Goal: Task Accomplishment & Management: Use online tool/utility

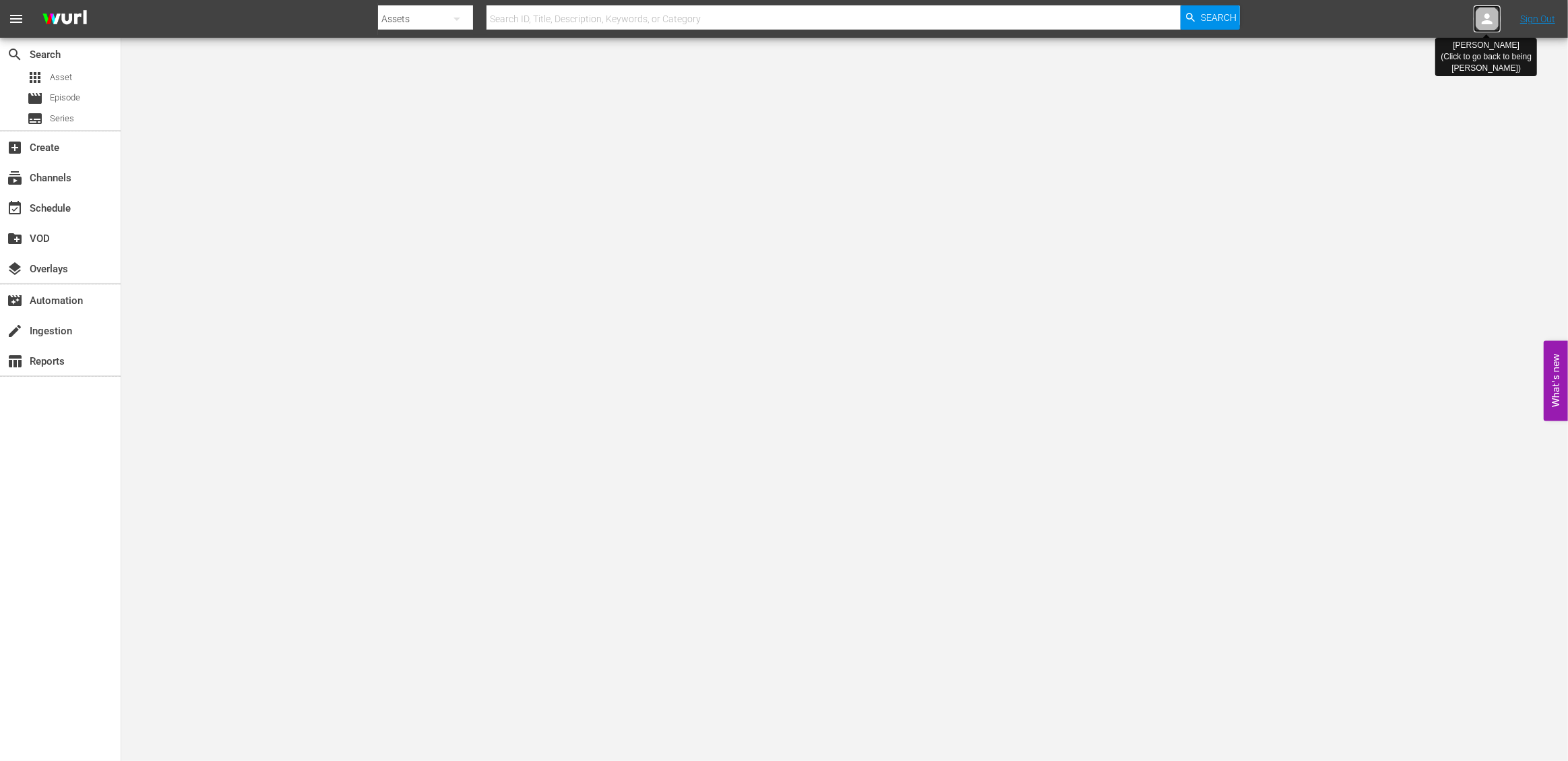
click at [1486, 24] on icon at bounding box center [1487, 18] width 16 height 16
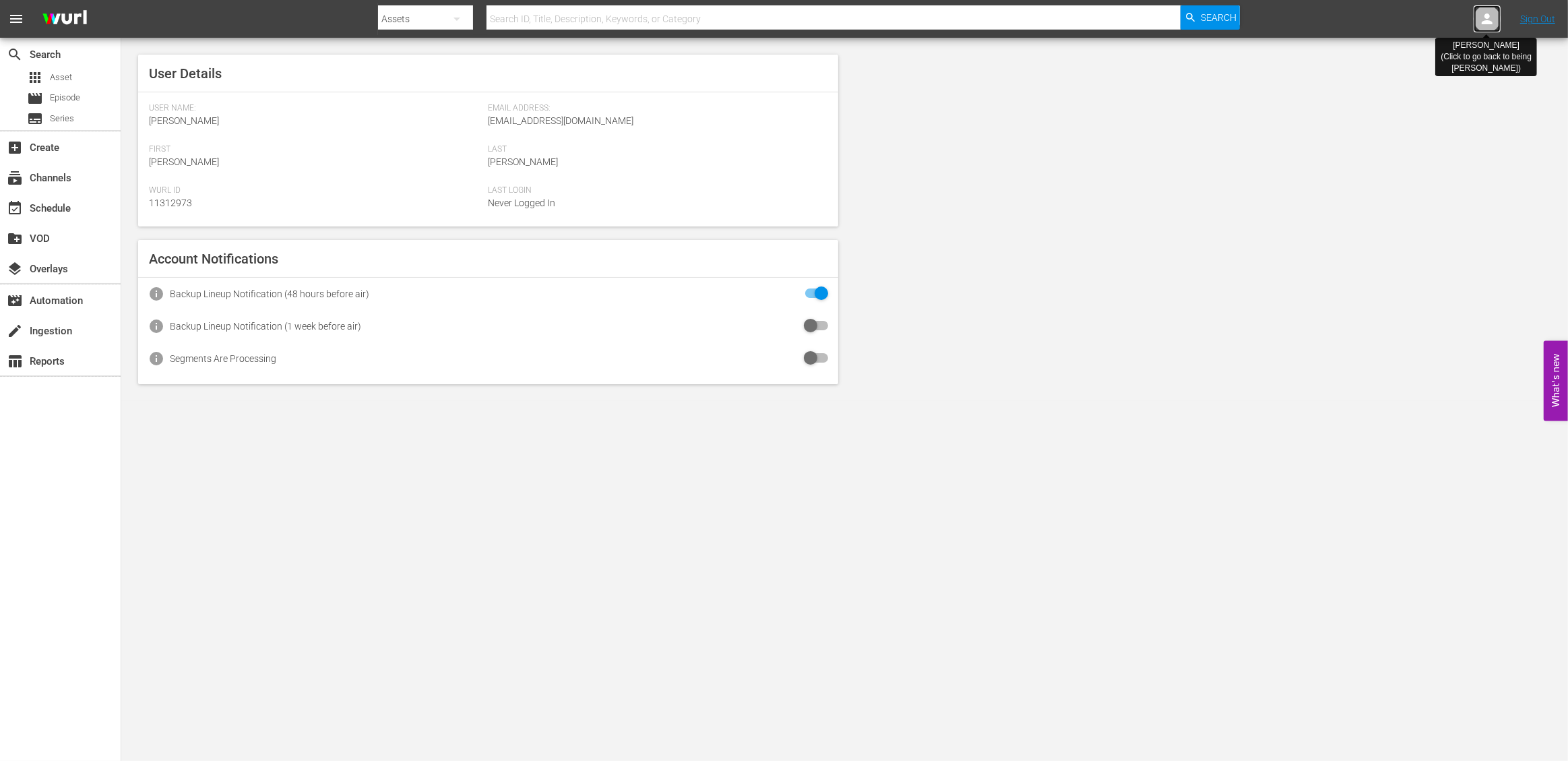
click at [1478, 24] on div at bounding box center [1487, 19] width 27 height 27
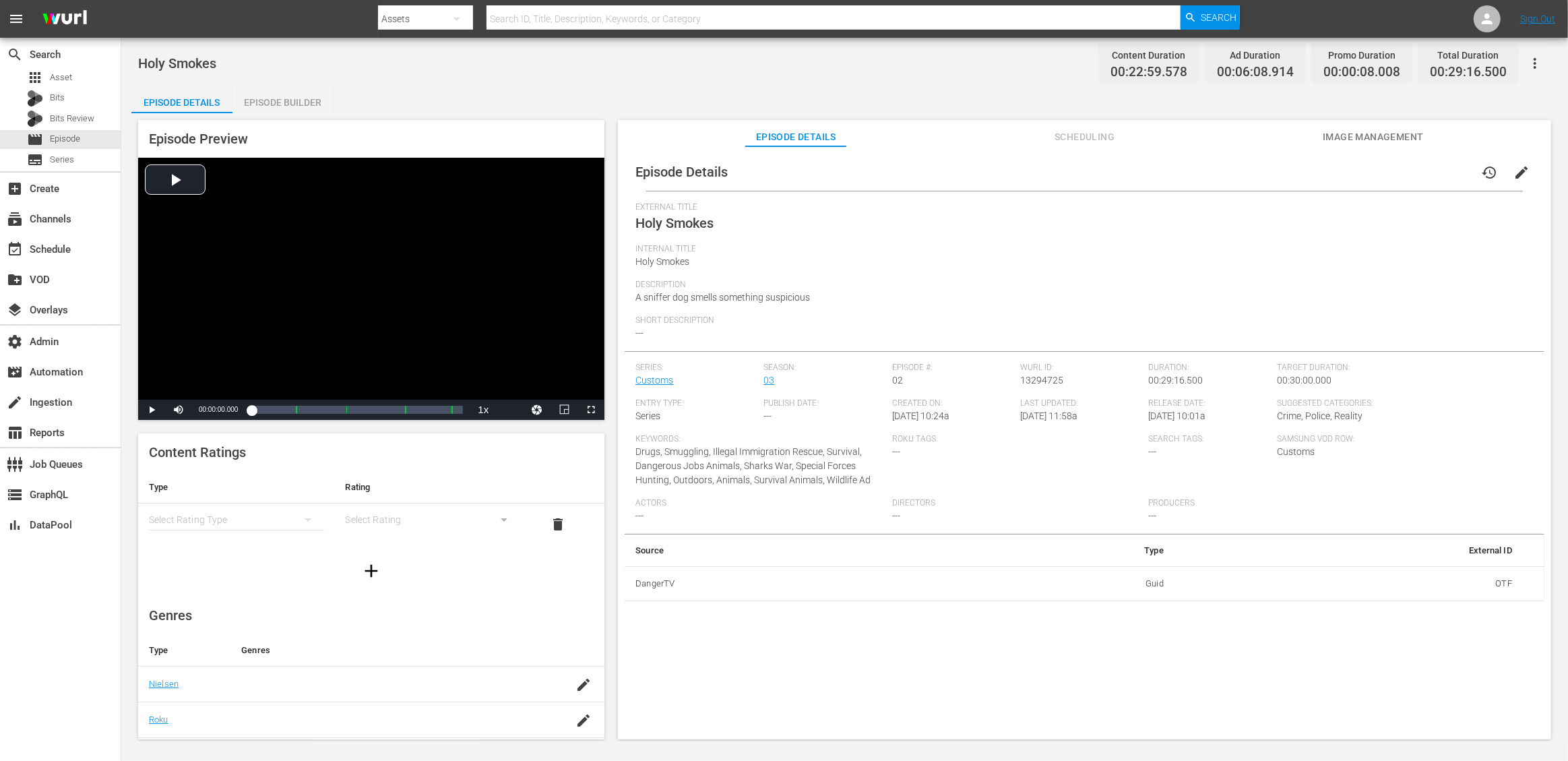
click at [294, 93] on div "Episode Builder" at bounding box center [283, 103] width 101 height 32
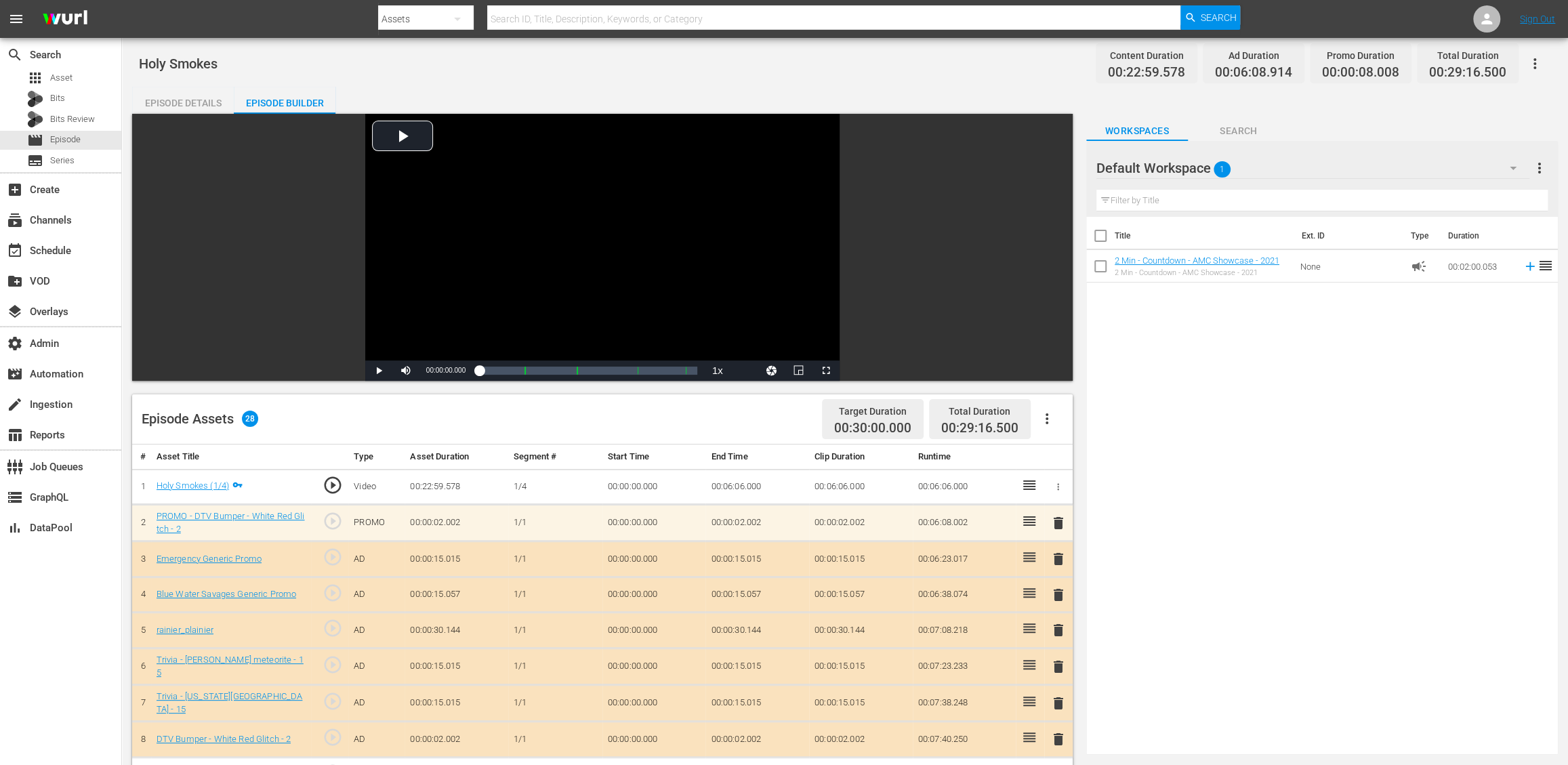
click at [185, 102] on div "Episode Details" at bounding box center [182, 103] width 102 height 32
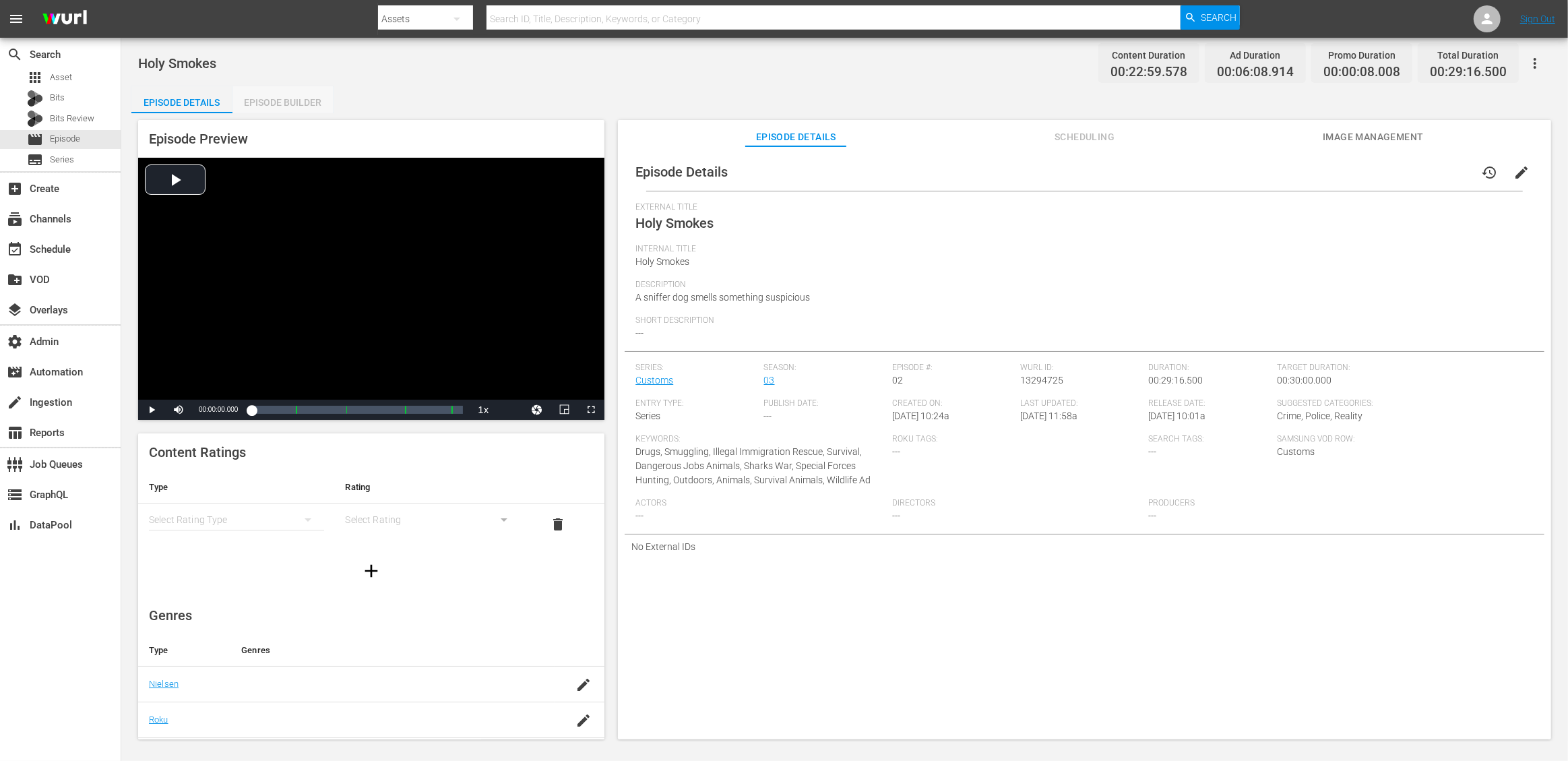
click at [278, 105] on div "Episode Builder" at bounding box center [283, 103] width 101 height 32
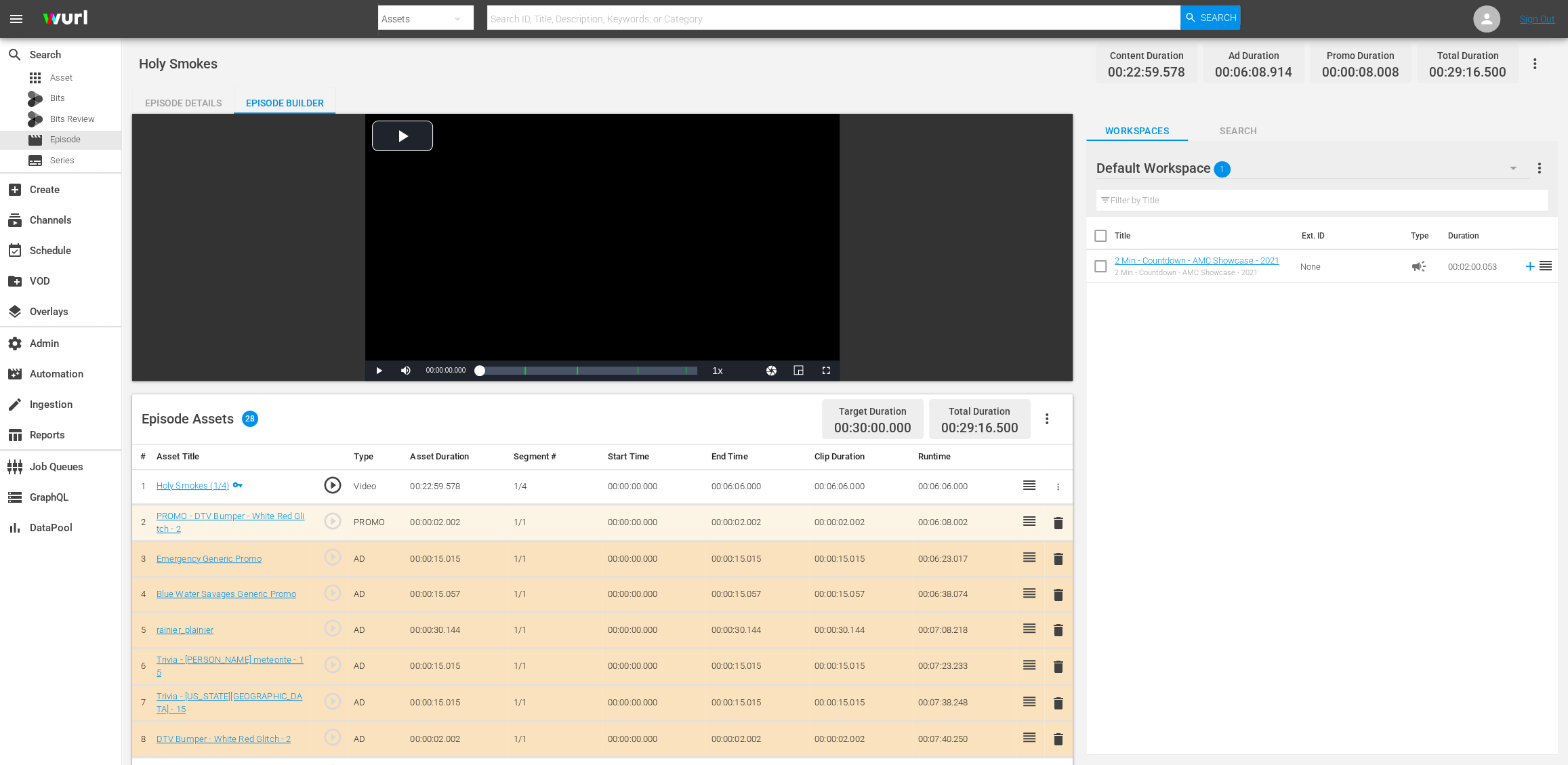
click at [193, 100] on div "Episode Details" at bounding box center [182, 103] width 102 height 32
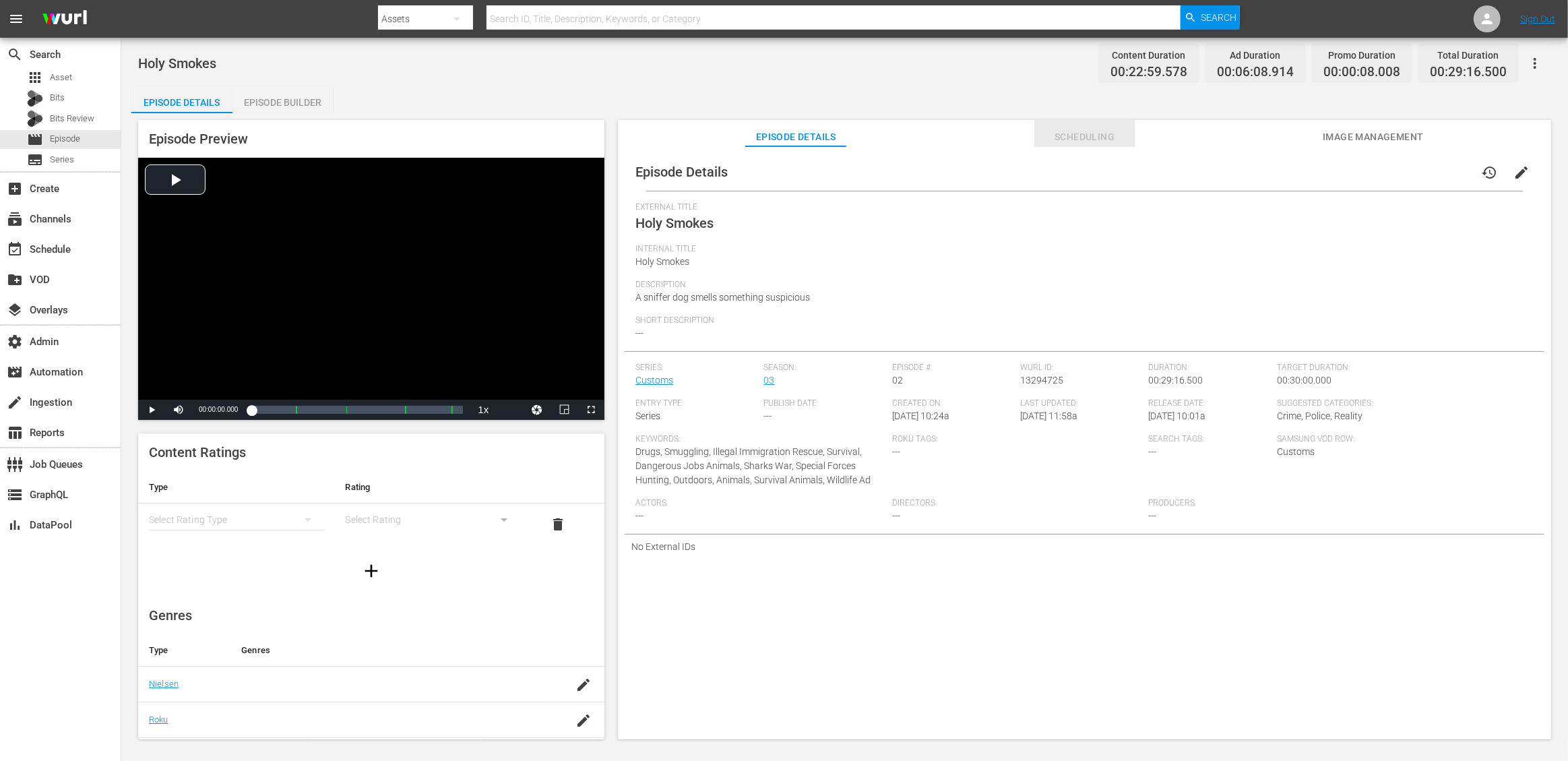
click at [1110, 131] on span "Scheduling" at bounding box center [1084, 137] width 101 height 17
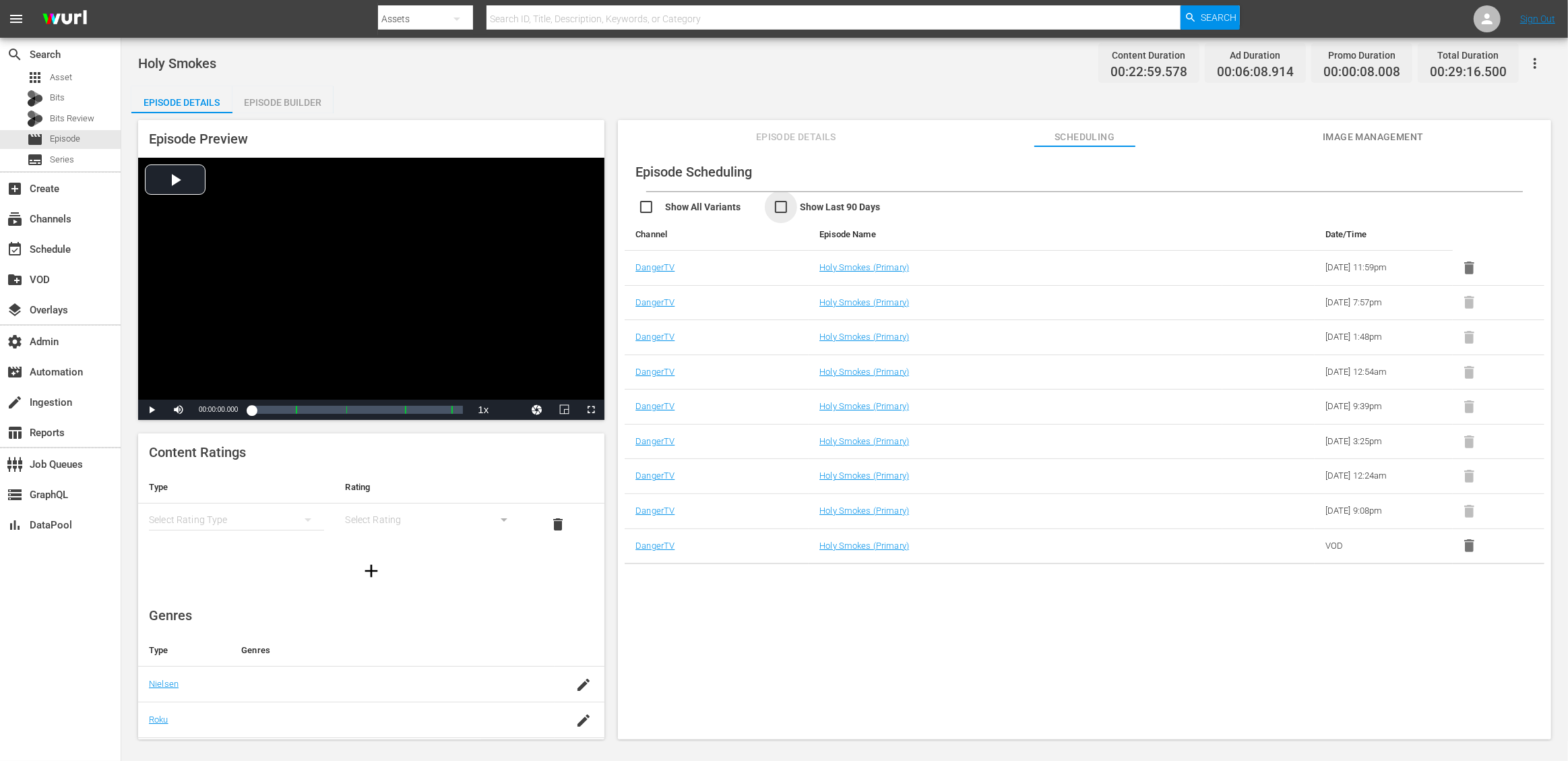
click at [782, 206] on input "checkbox" at bounding box center [840, 209] width 135 height 20
checkbox input "true"
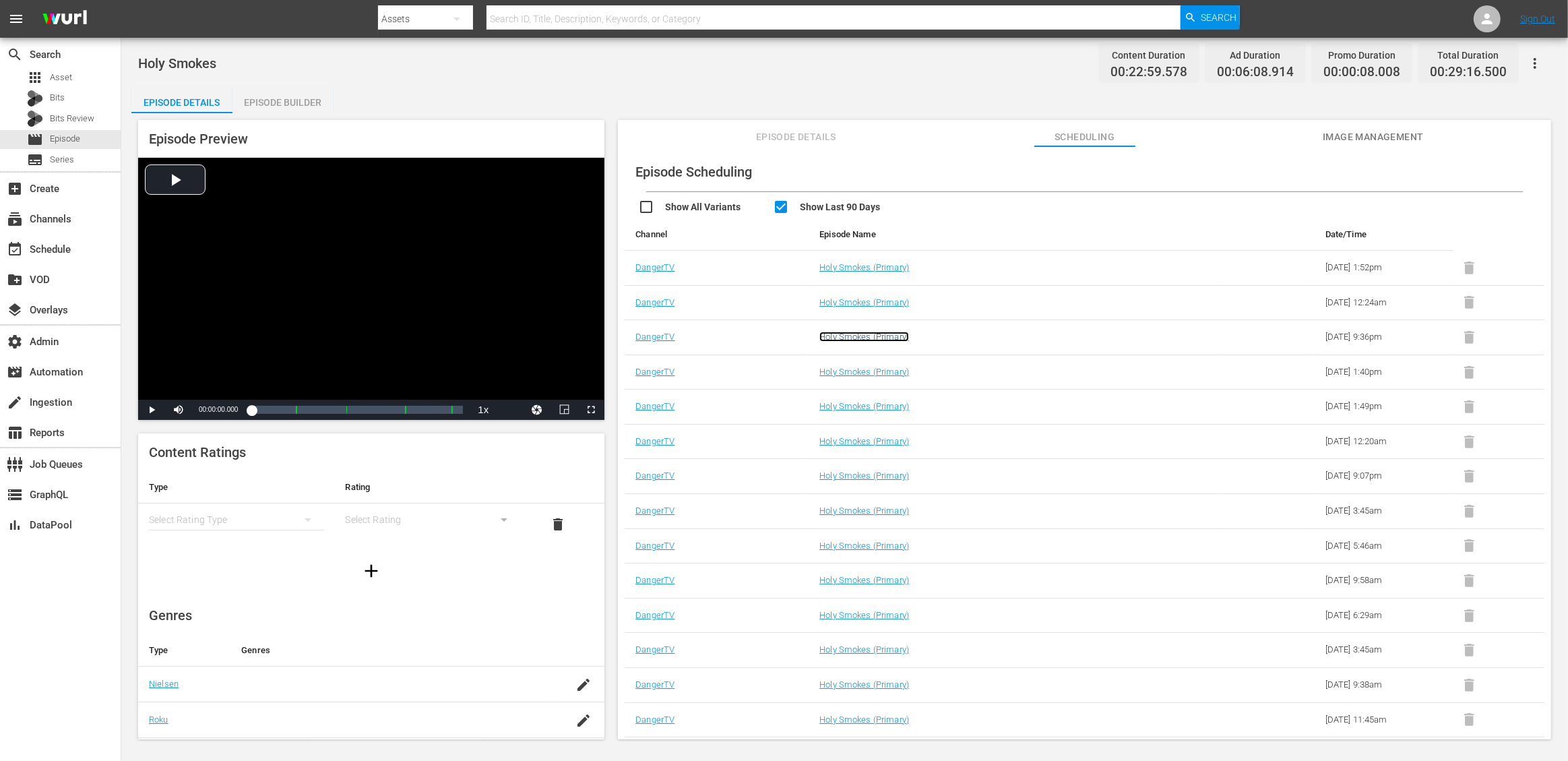
click at [885, 334] on link "Holy Smokes (Primary)" at bounding box center [864, 337] width 89 height 10
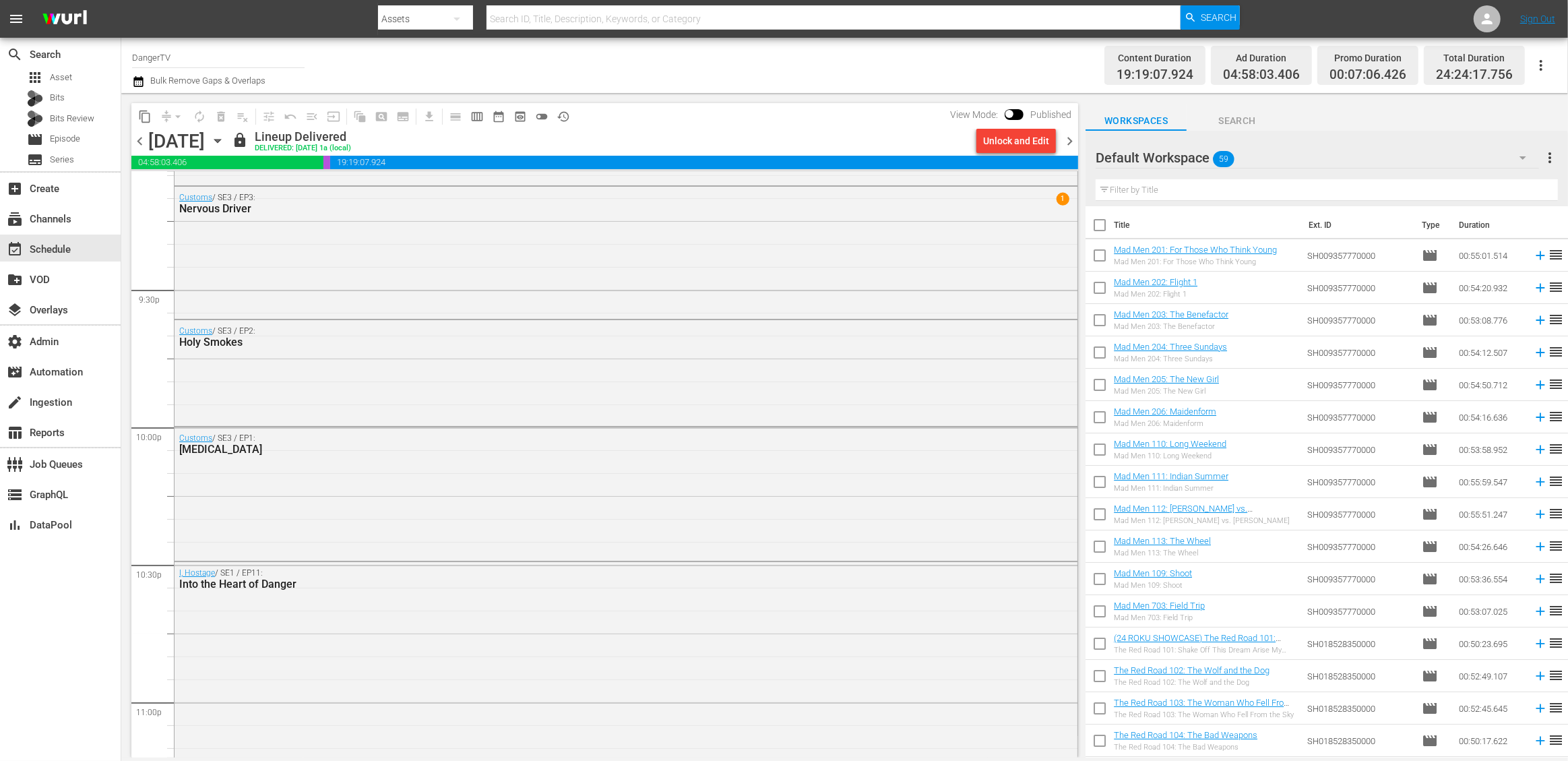
scroll to position [5812, 0]
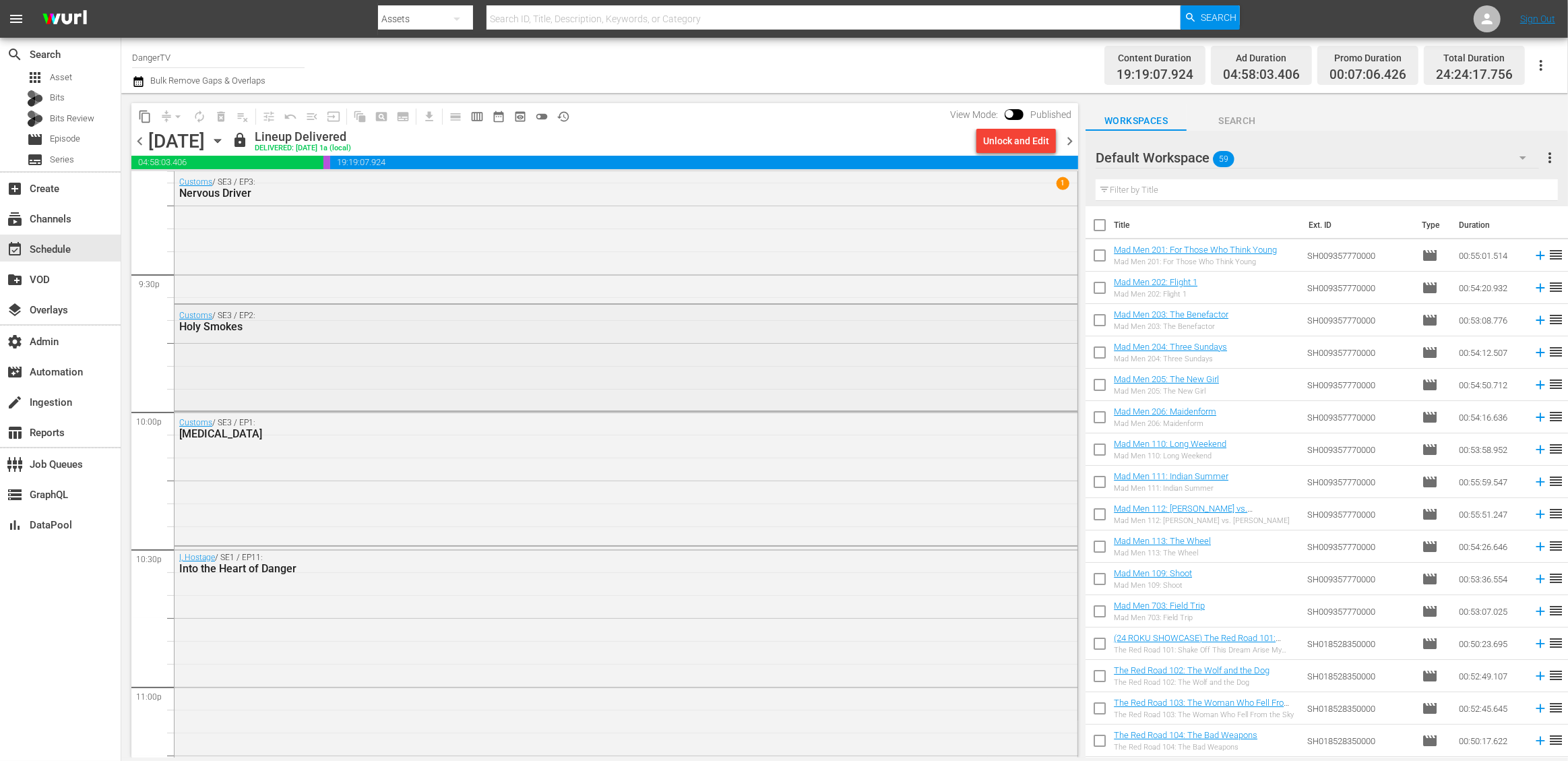
click at [427, 360] on div "Customs / SE3 / EP2: Holy Smokes" at bounding box center [626, 356] width 903 height 103
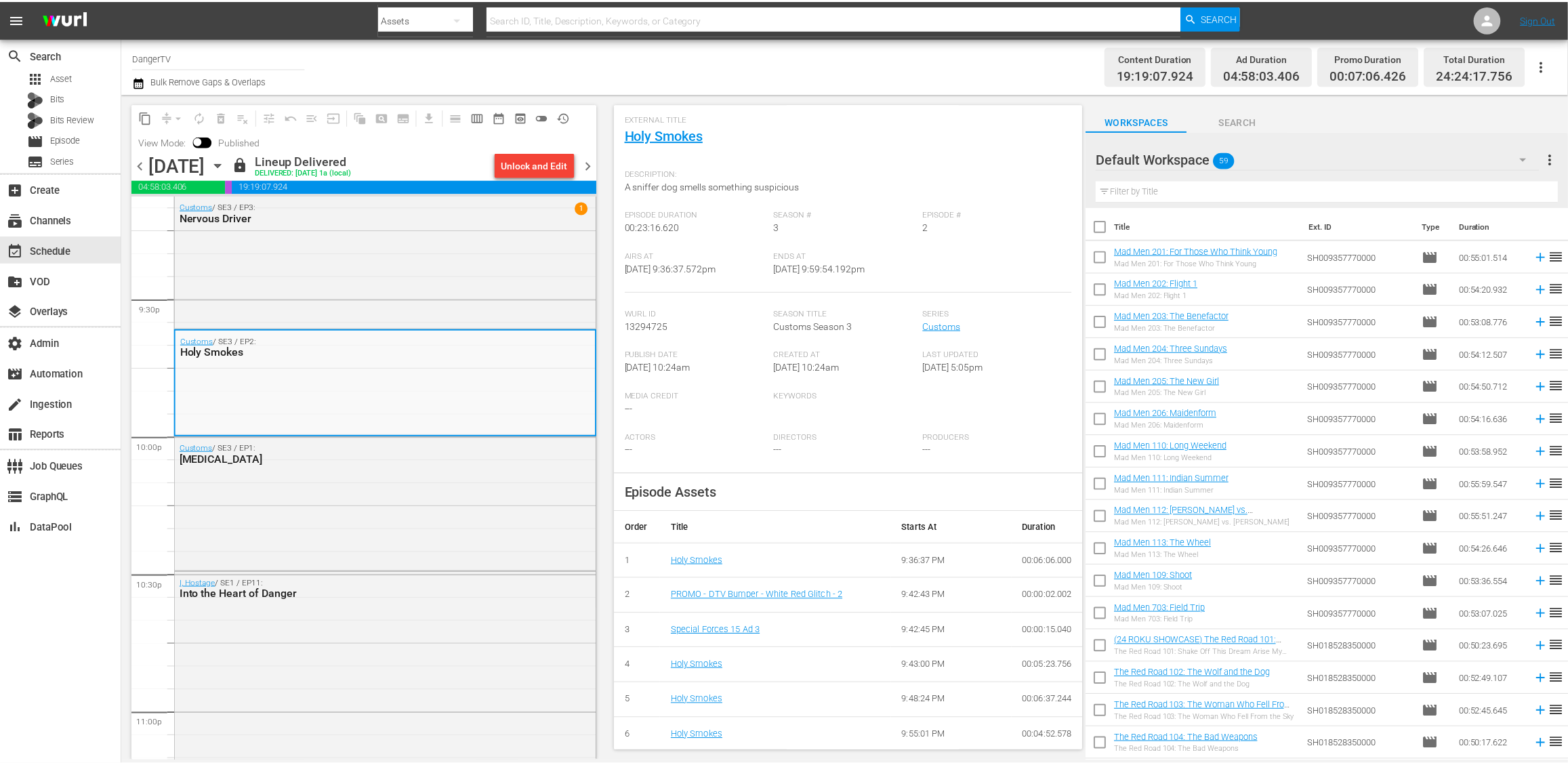
scroll to position [69, 0]
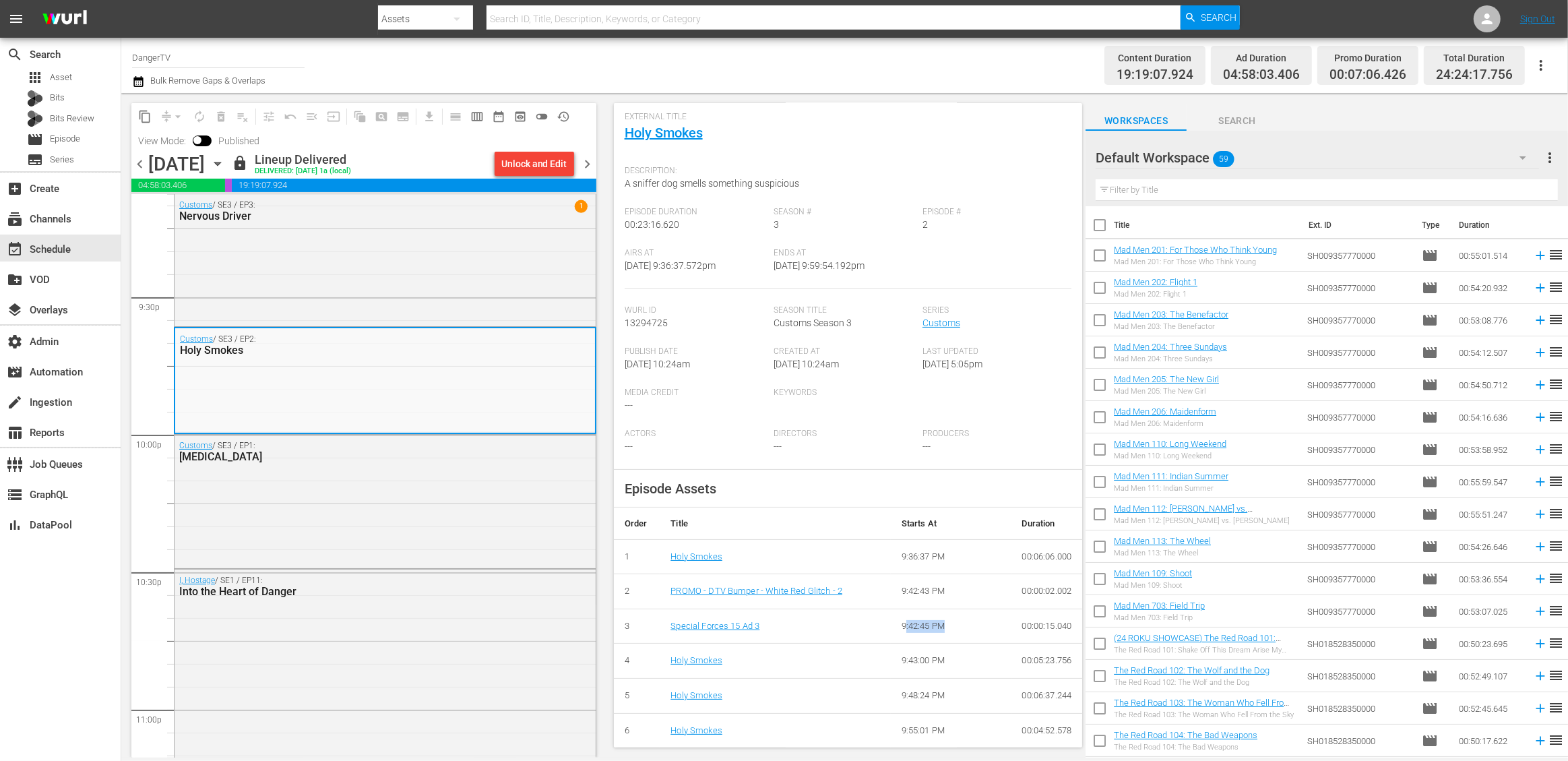
drag, startPoint x: 939, startPoint y: 625, endPoint x: 898, endPoint y: 626, distance: 41.0
click at [899, 626] on td "9:42:45 PM" at bounding box center [951, 626] width 121 height 35
click at [846, 439] on div "Directors ---" at bounding box center [848, 449] width 149 height 41
click at [67, 372] on div "movie_filter Automation" at bounding box center [38, 369] width 75 height 12
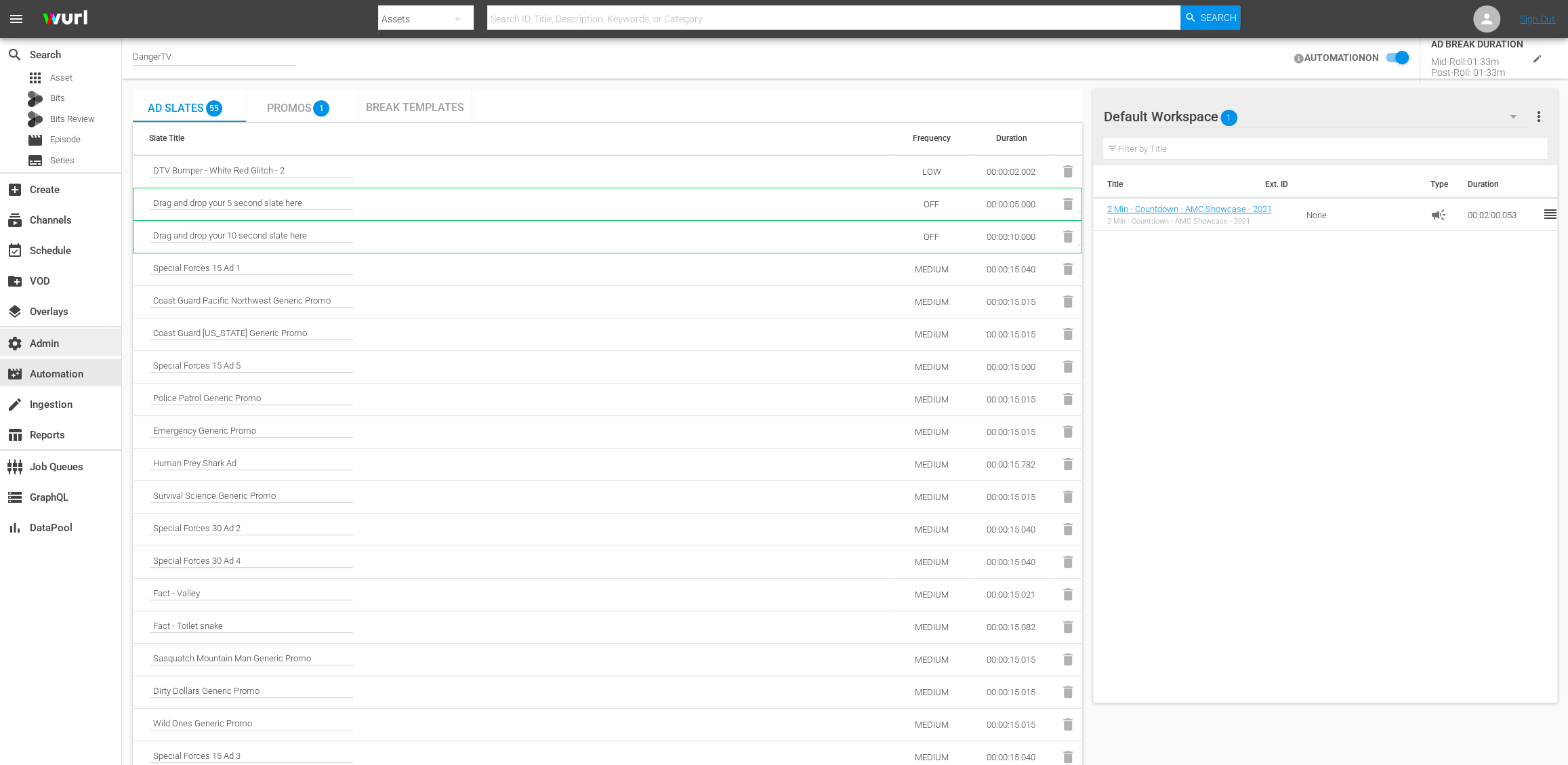
click at [72, 348] on div "settings Admin" at bounding box center [60, 342] width 121 height 27
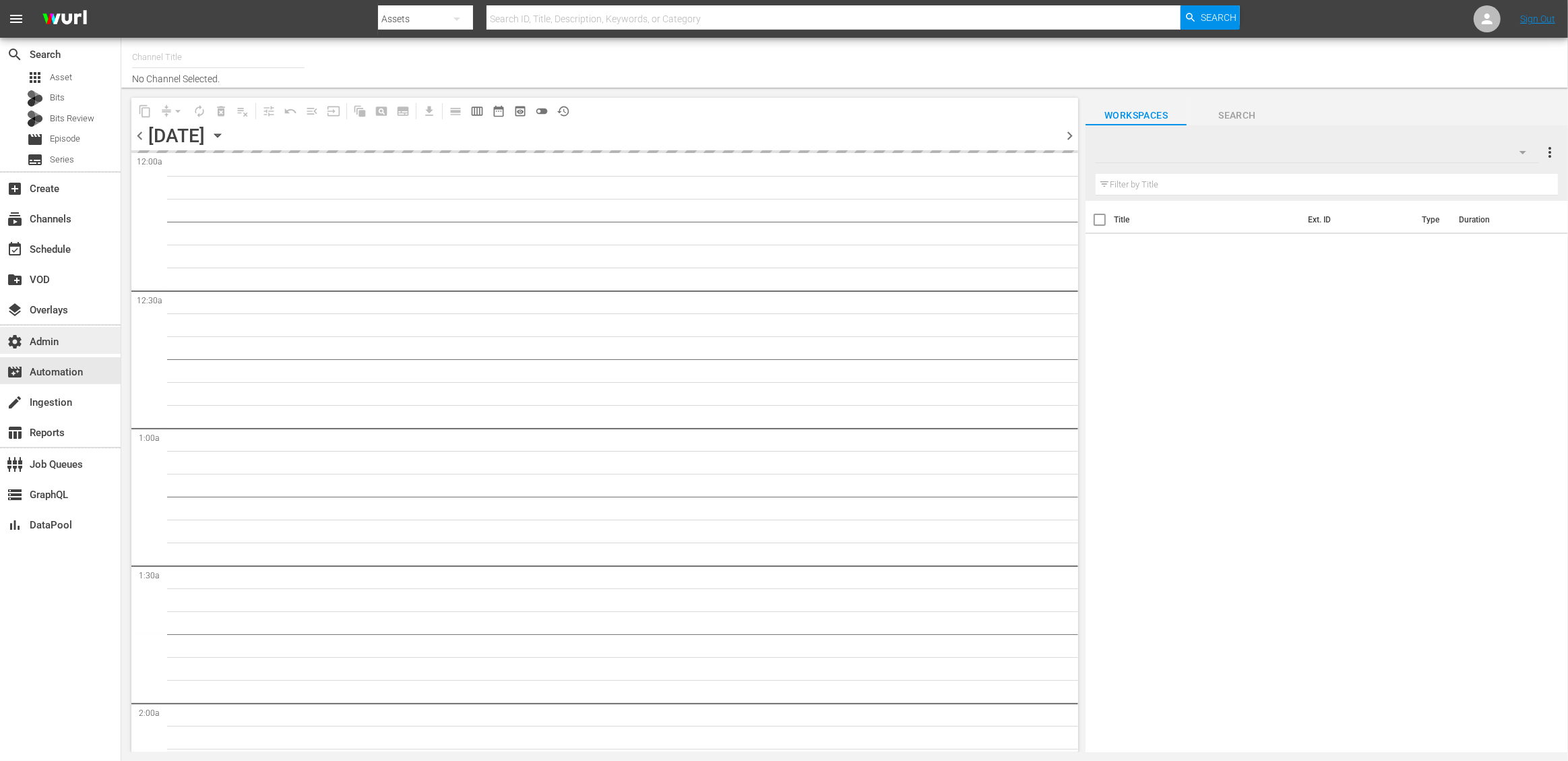
type input "DangerTV (161)"
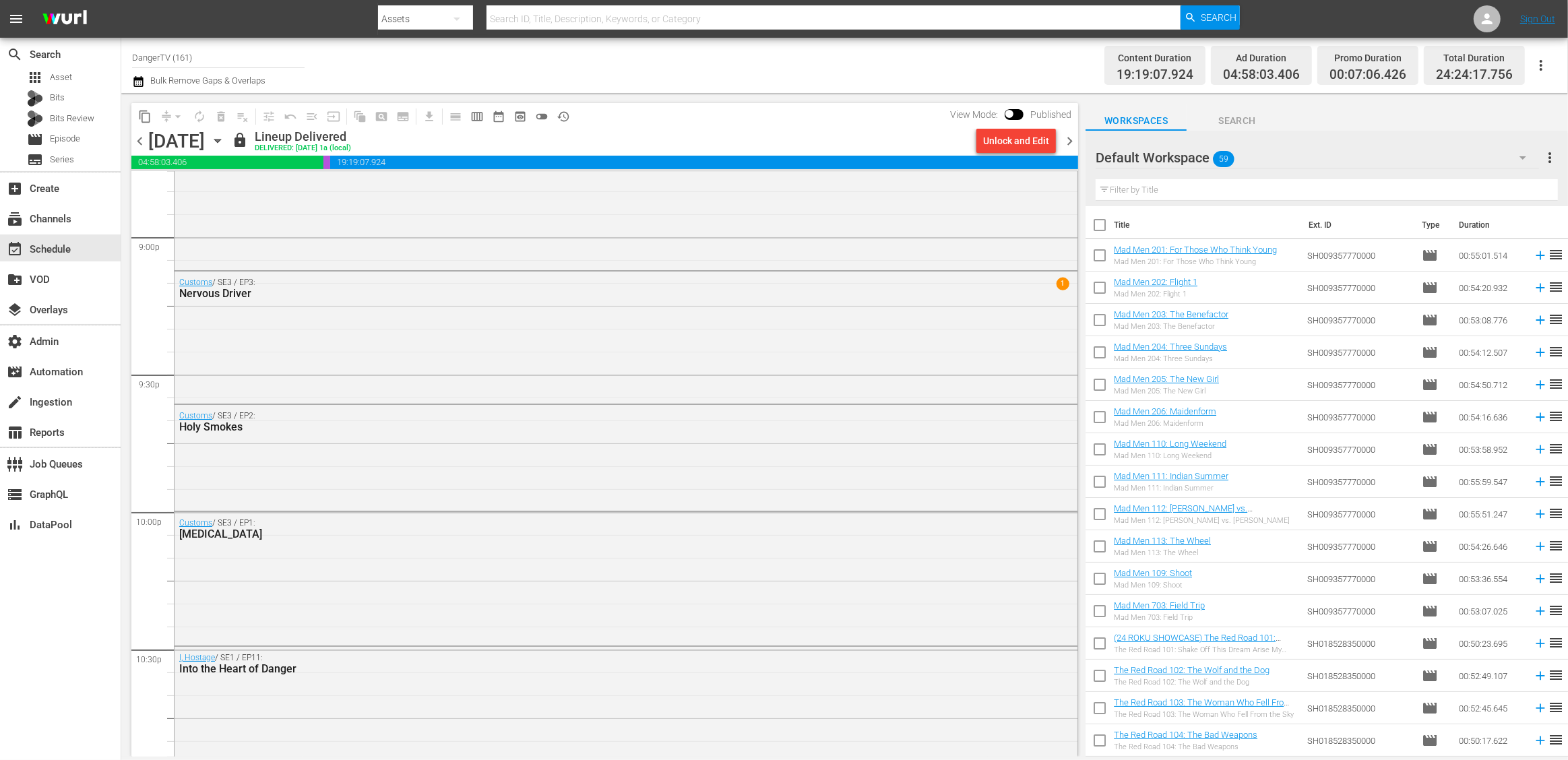
scroll to position [5735, 0]
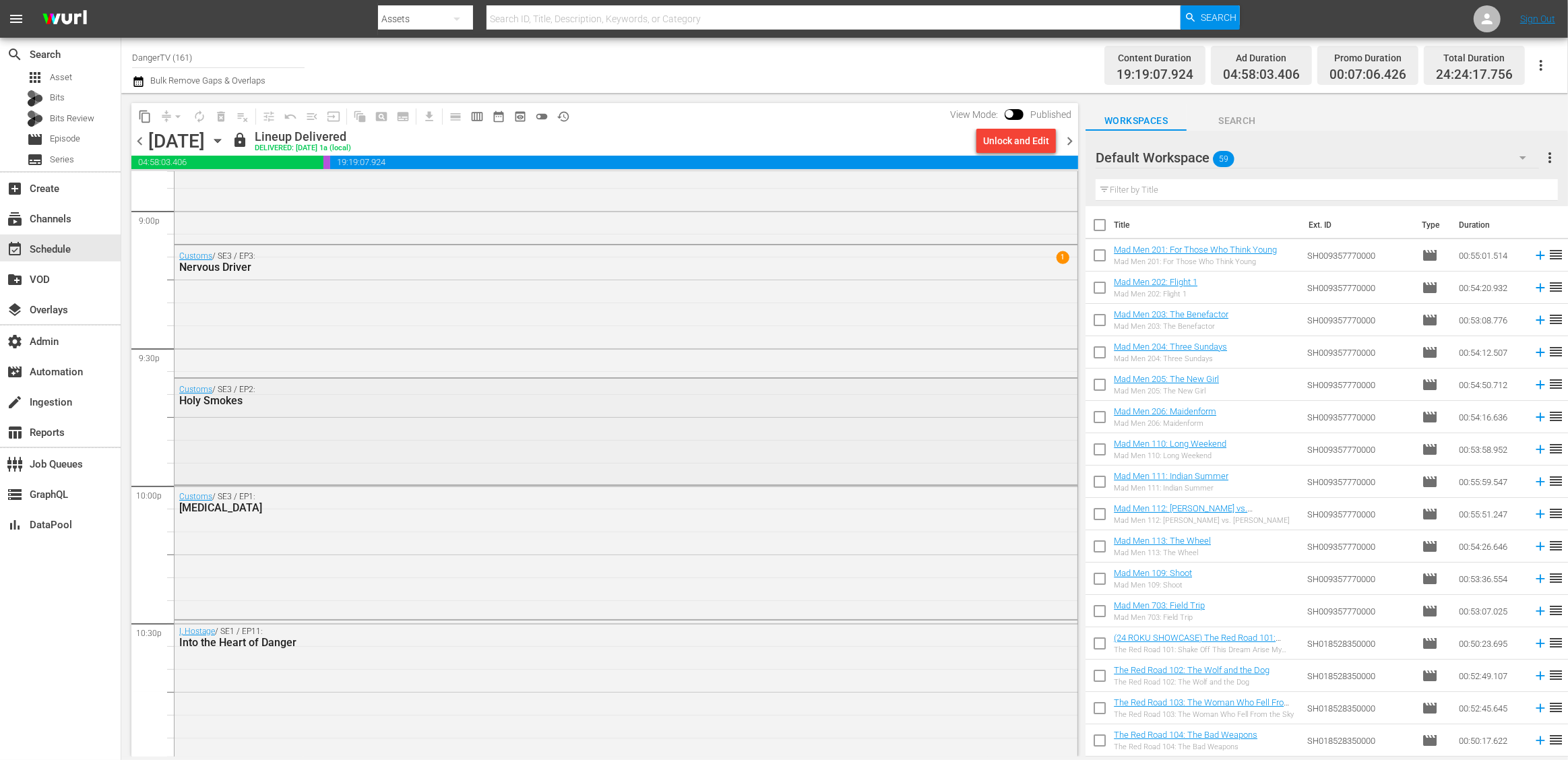
click at [344, 413] on div "Customs / SE3 / EP2: Holy Smokes" at bounding box center [626, 430] width 903 height 103
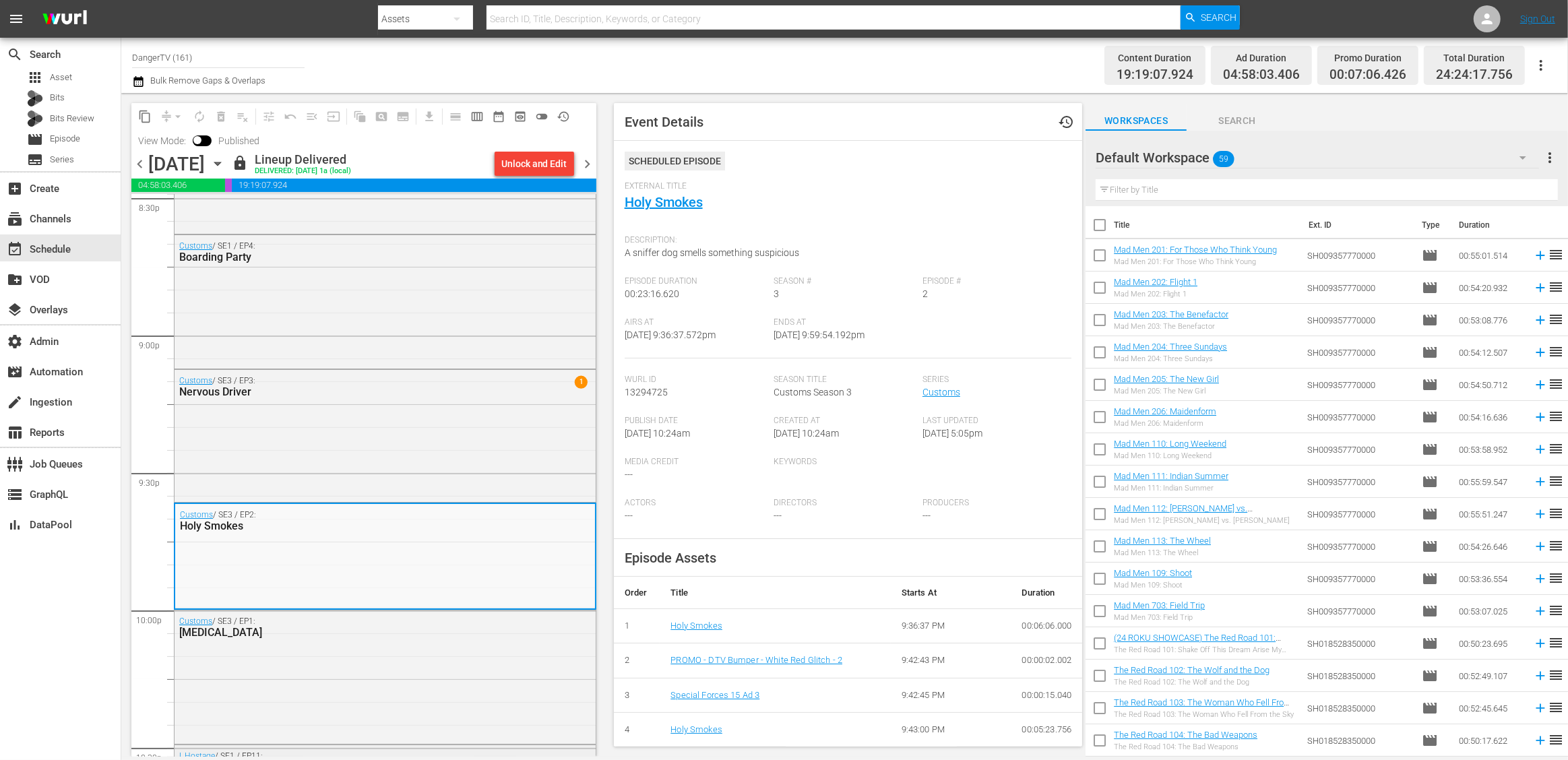
scroll to position [5596, 0]
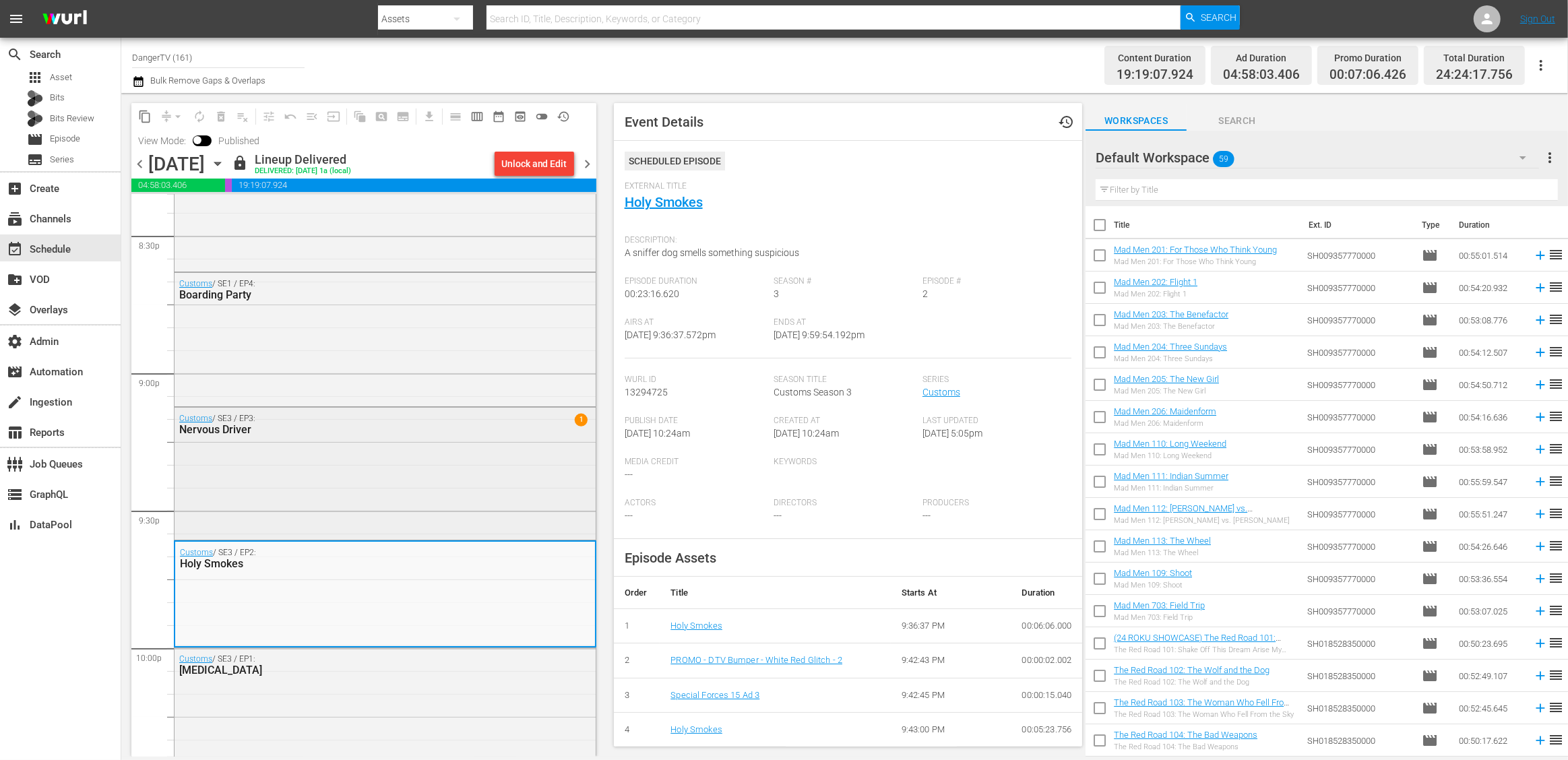
click at [357, 454] on div "Customs / SE3 / EP3: Nervous Driver 1" at bounding box center [385, 472] width 421 height 130
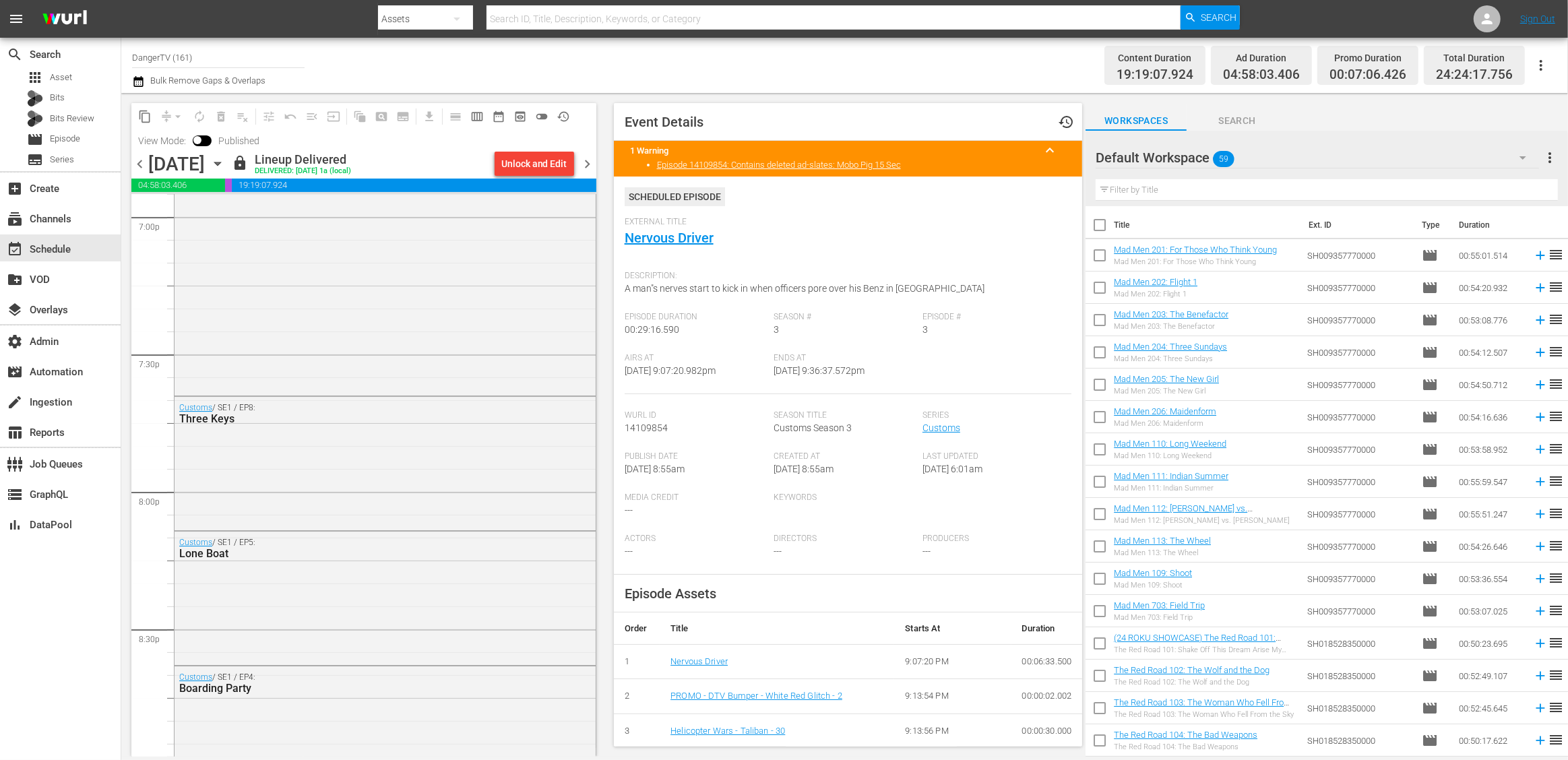
scroll to position [5135, 0]
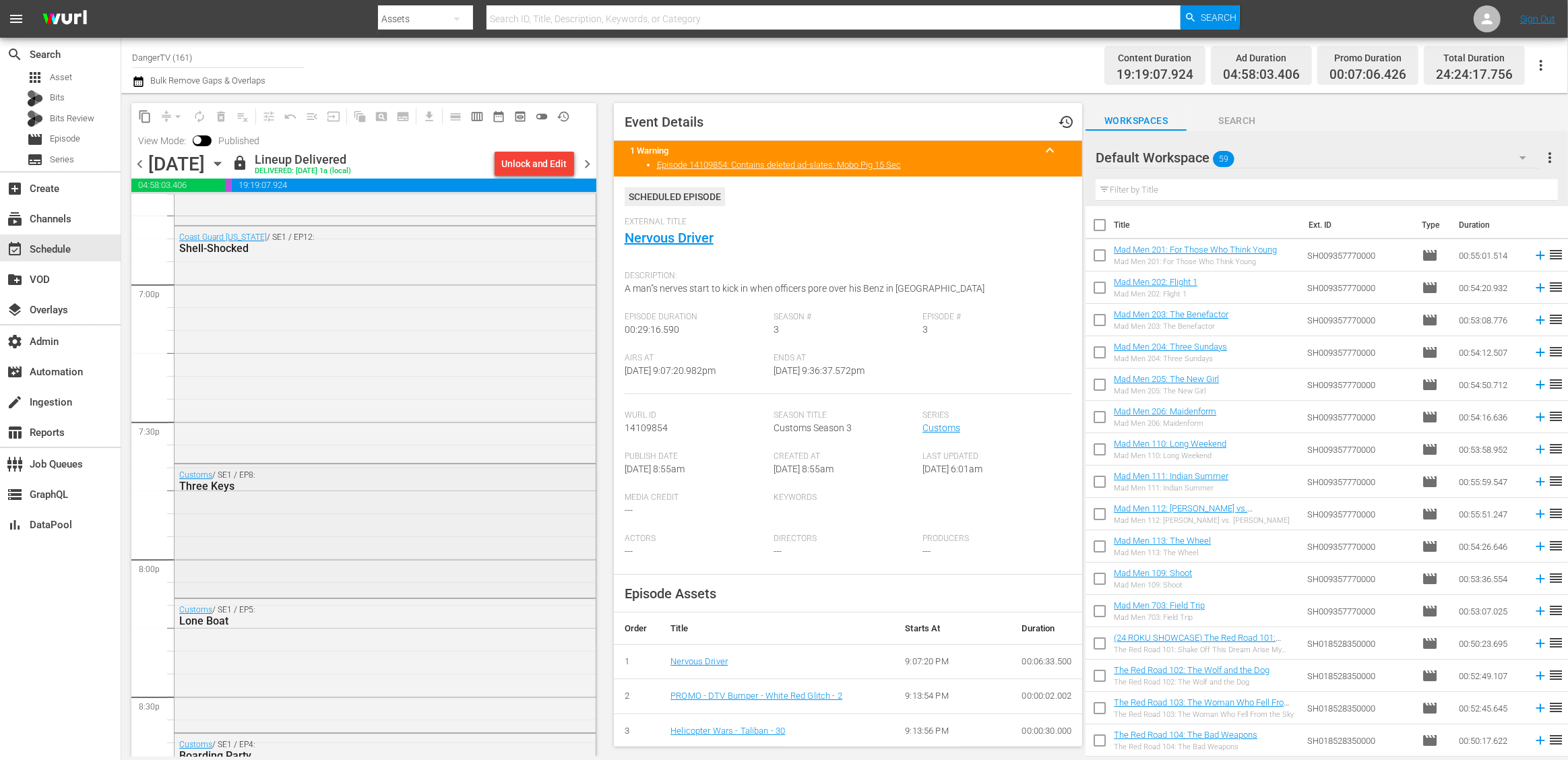
click at [329, 522] on div "Customs / SE1 / EP8: Three Keys" at bounding box center [385, 529] width 421 height 131
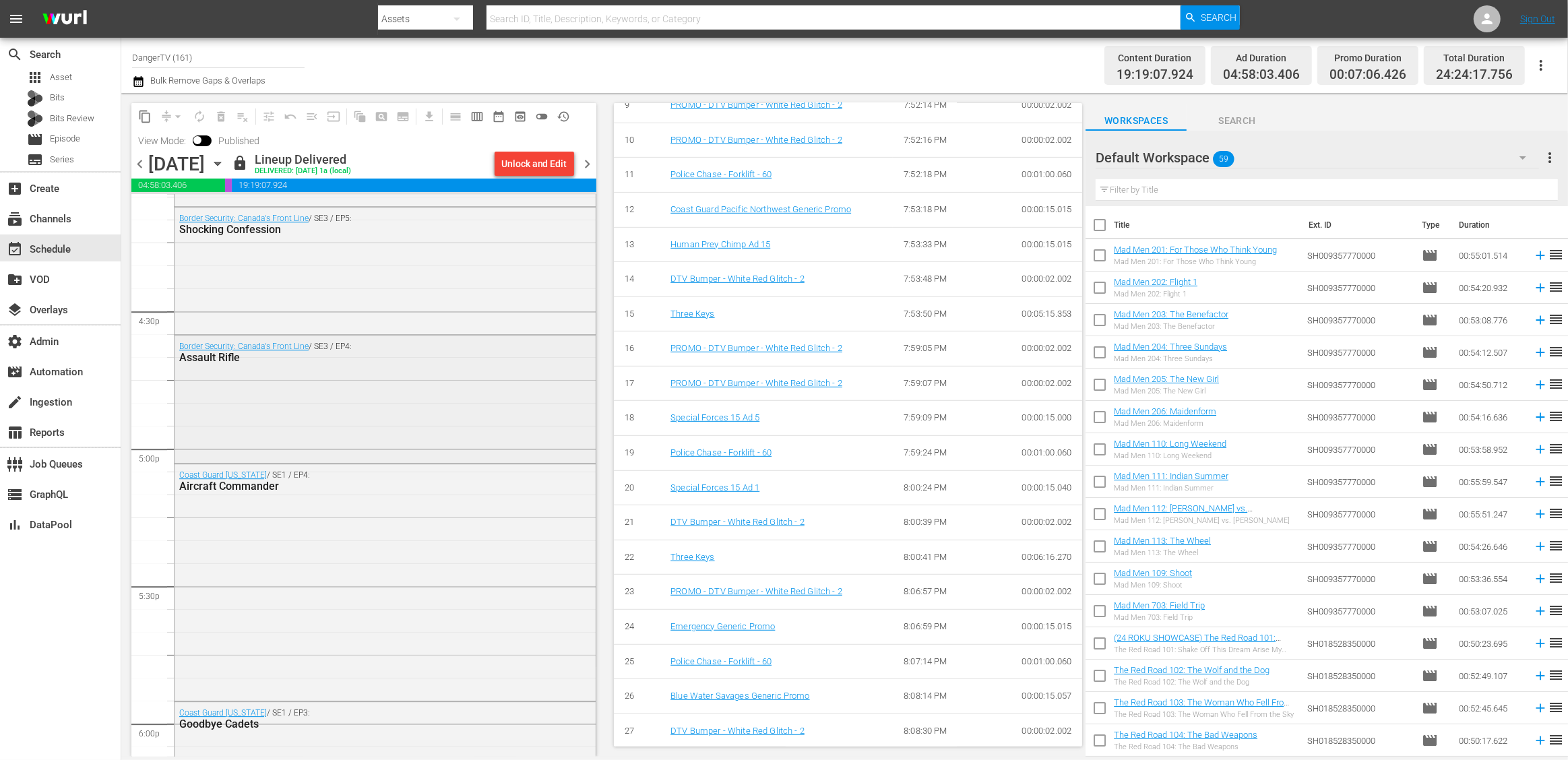
scroll to position [4418, 0]
click at [353, 433] on div "Border Security: Canada's Front Line / SE3 / EP4: Assault Rifle" at bounding box center [385, 400] width 421 height 125
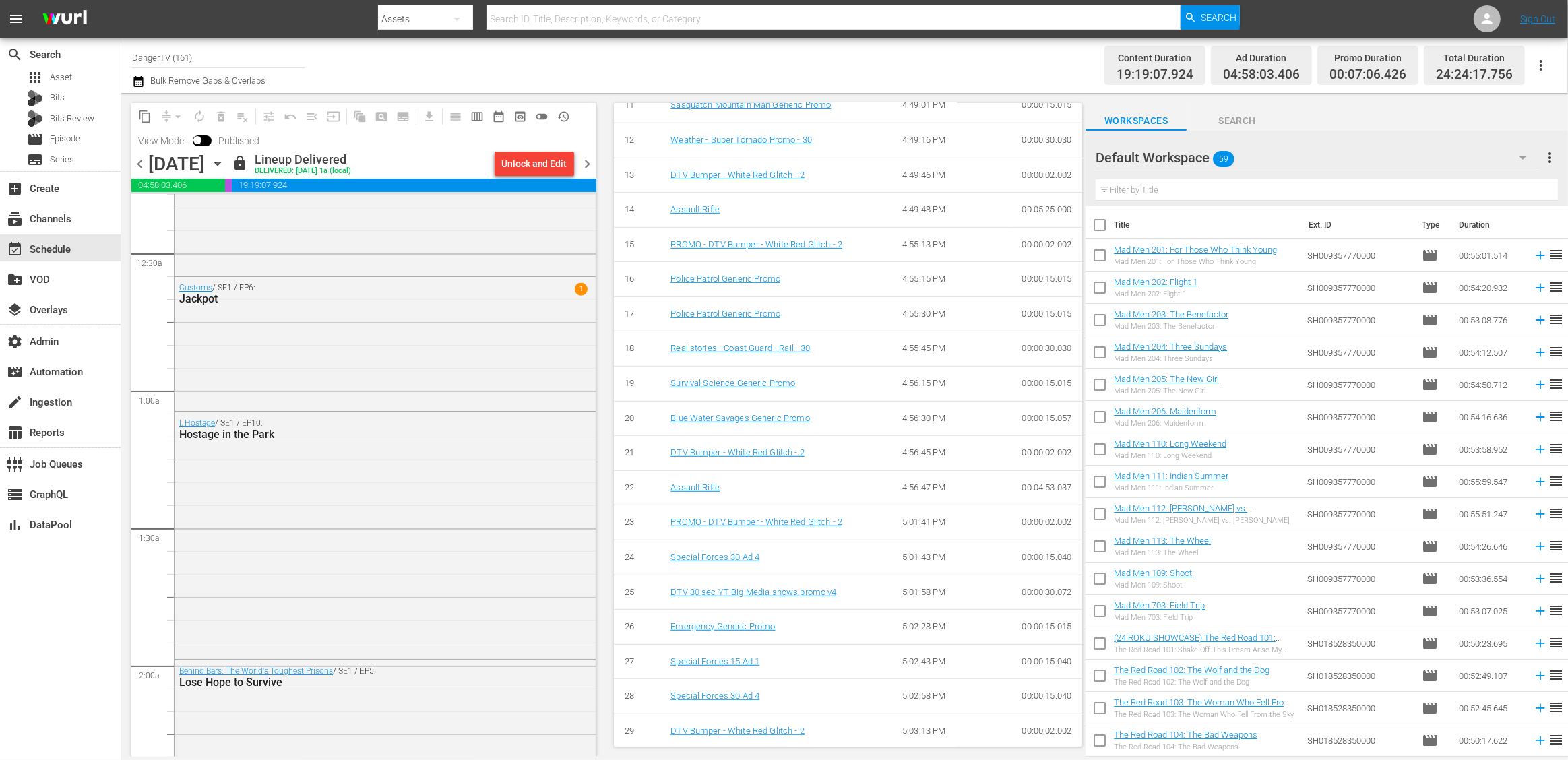
scroll to position [0, 0]
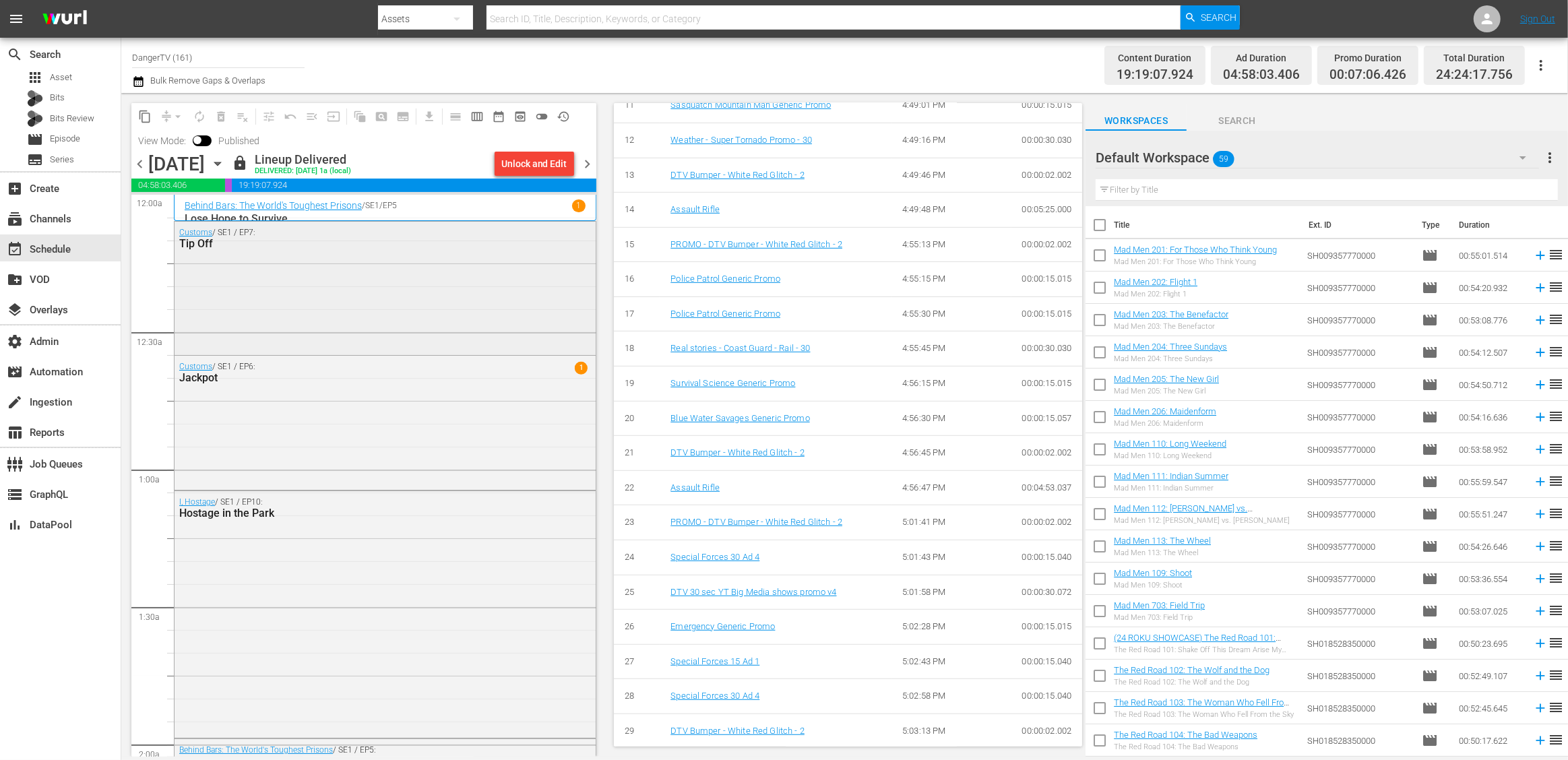
click at [445, 296] on div "Customs / SE1 / EP7: Tip Off" at bounding box center [385, 287] width 421 height 131
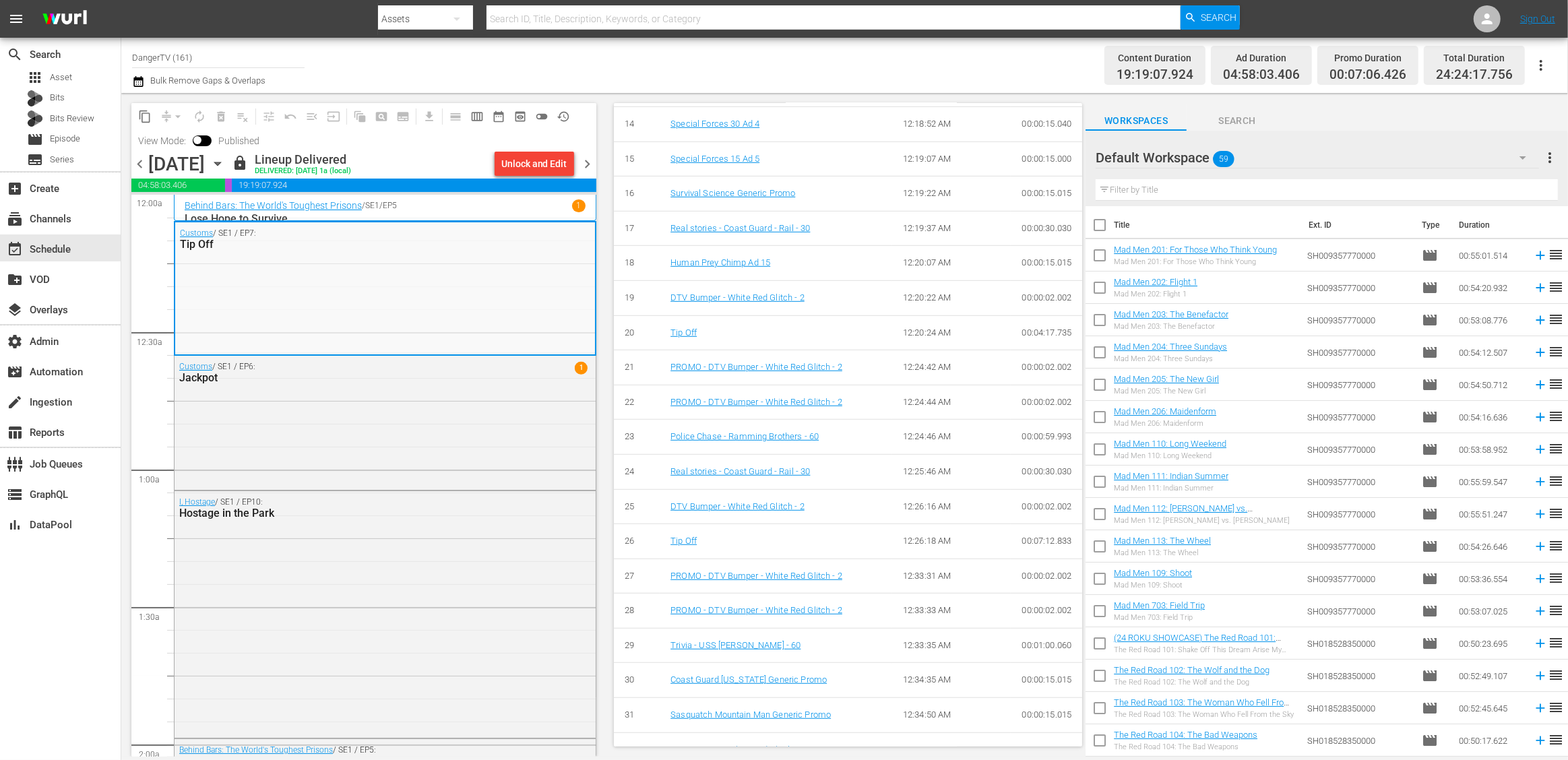
scroll to position [972, 0]
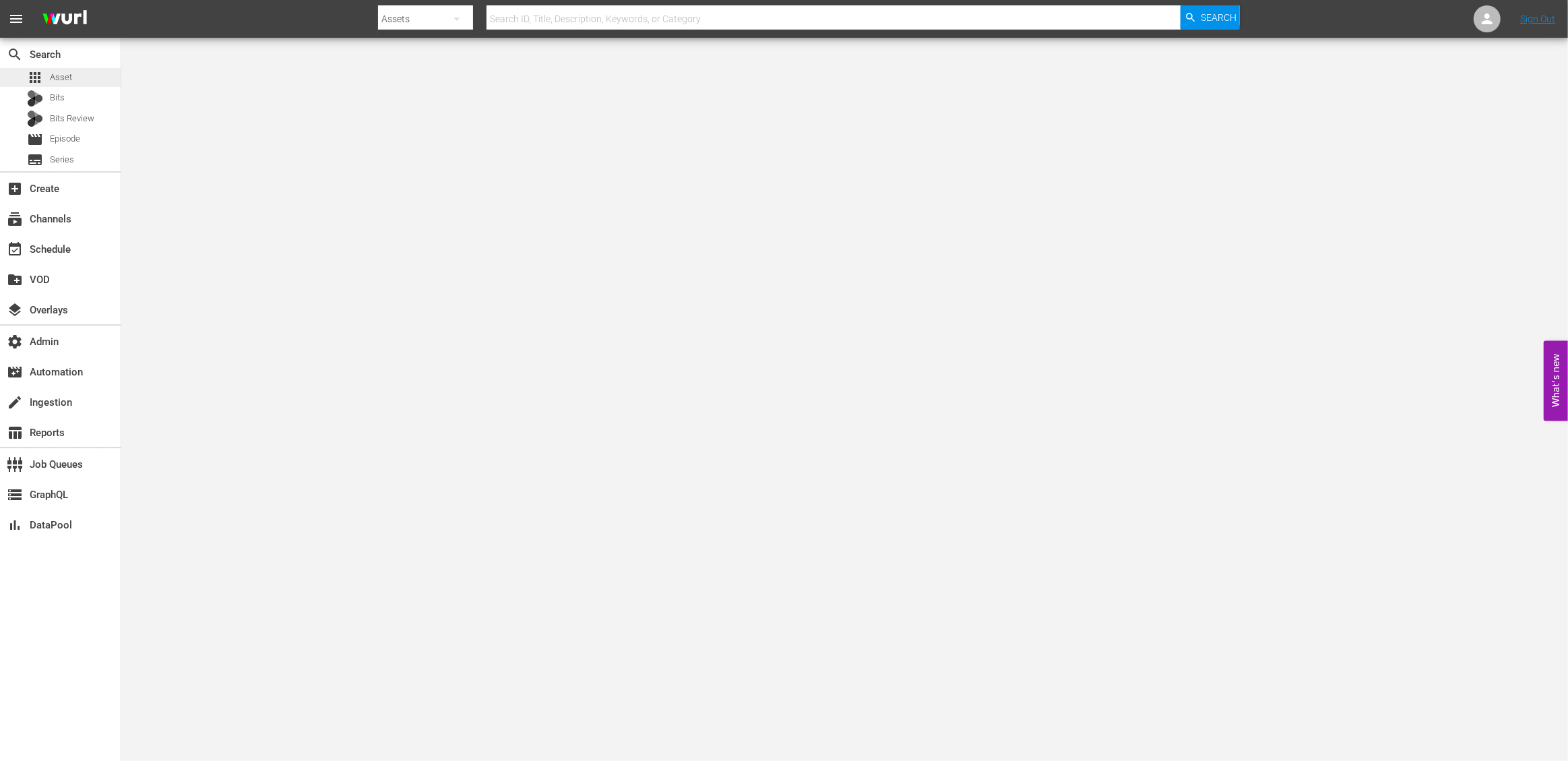
click at [69, 82] on span "Asset" at bounding box center [61, 77] width 22 height 13
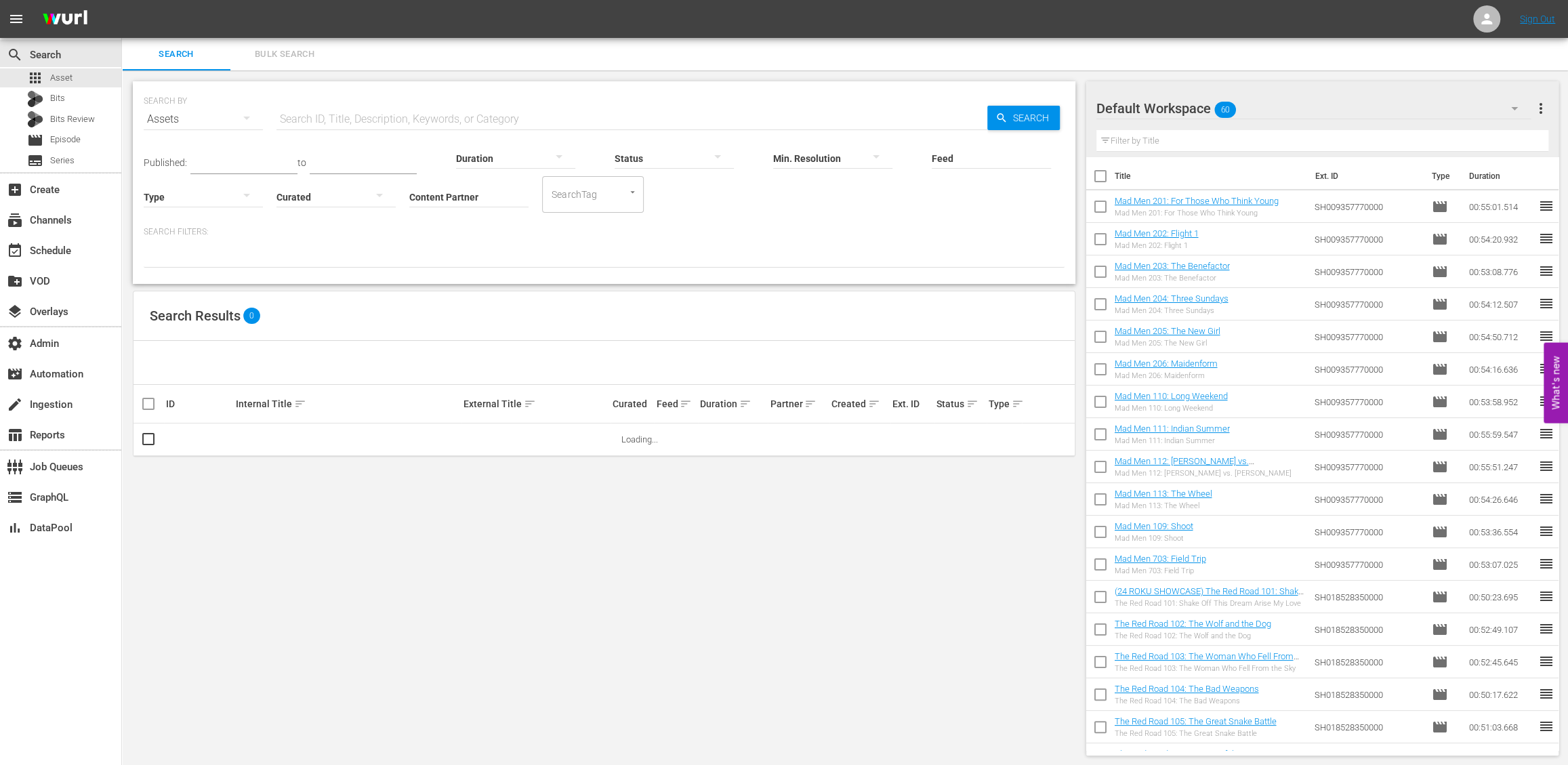
click at [1083, 99] on div "SEARCH BY Search By Assets Search ID, Title, Description, Keywords, or Category…" at bounding box center [604, 418] width 964 height 696
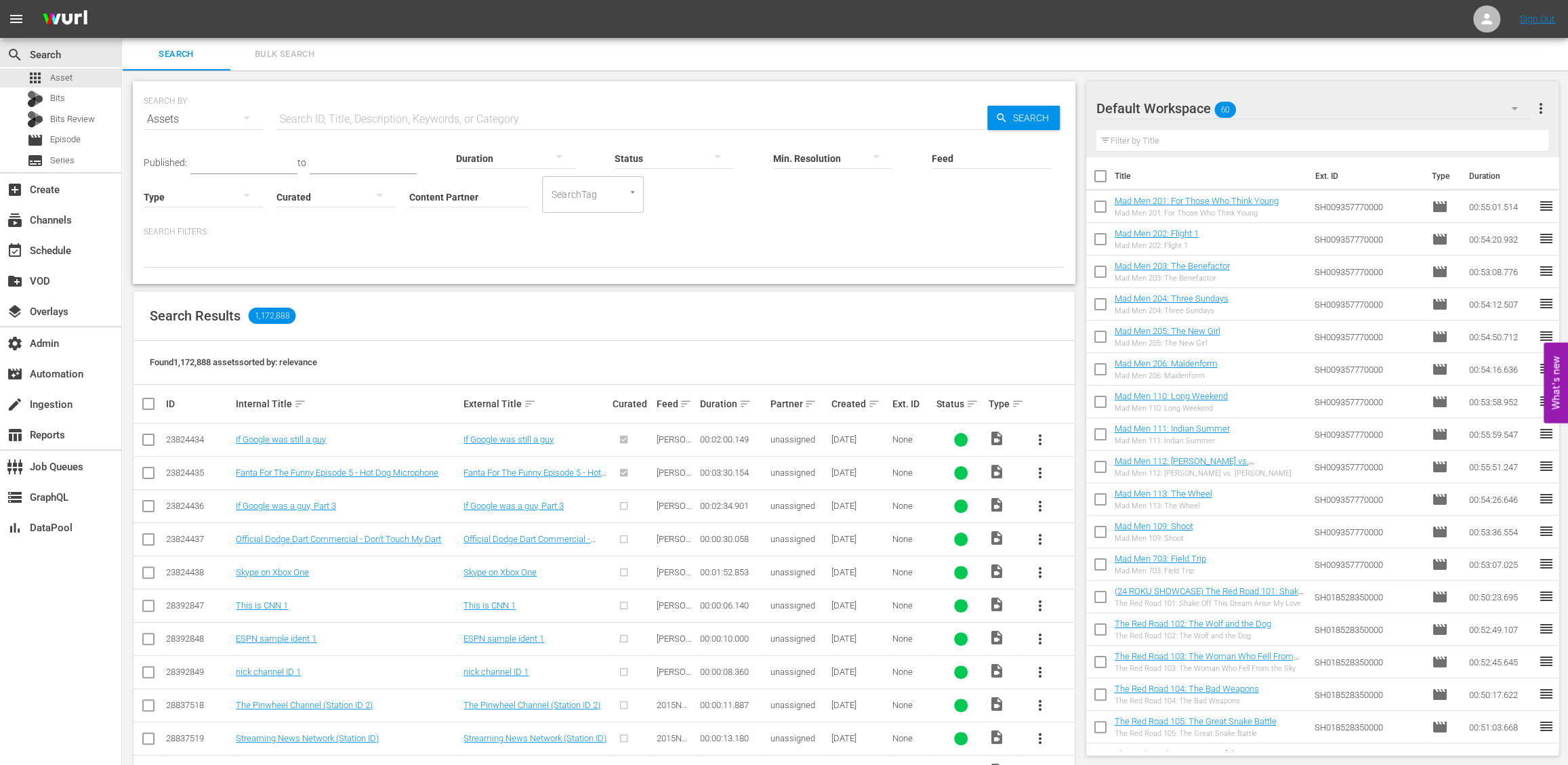
click at [1026, 288] on div "SEARCH BY Search By Assets Search ID, Title, Description, Keywords, or Category…" at bounding box center [604, 608] width 964 height 1075
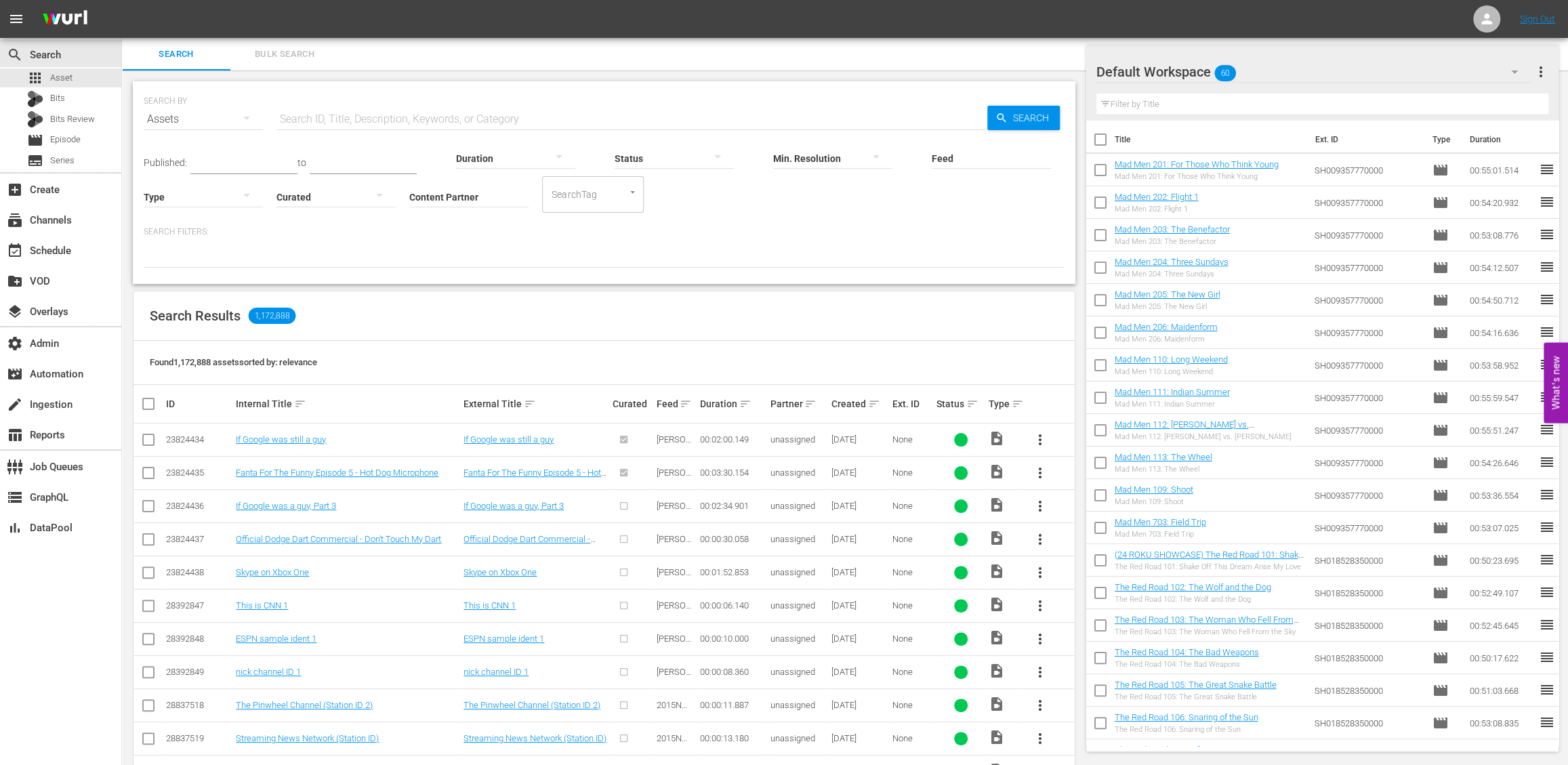
scroll to position [255, 0]
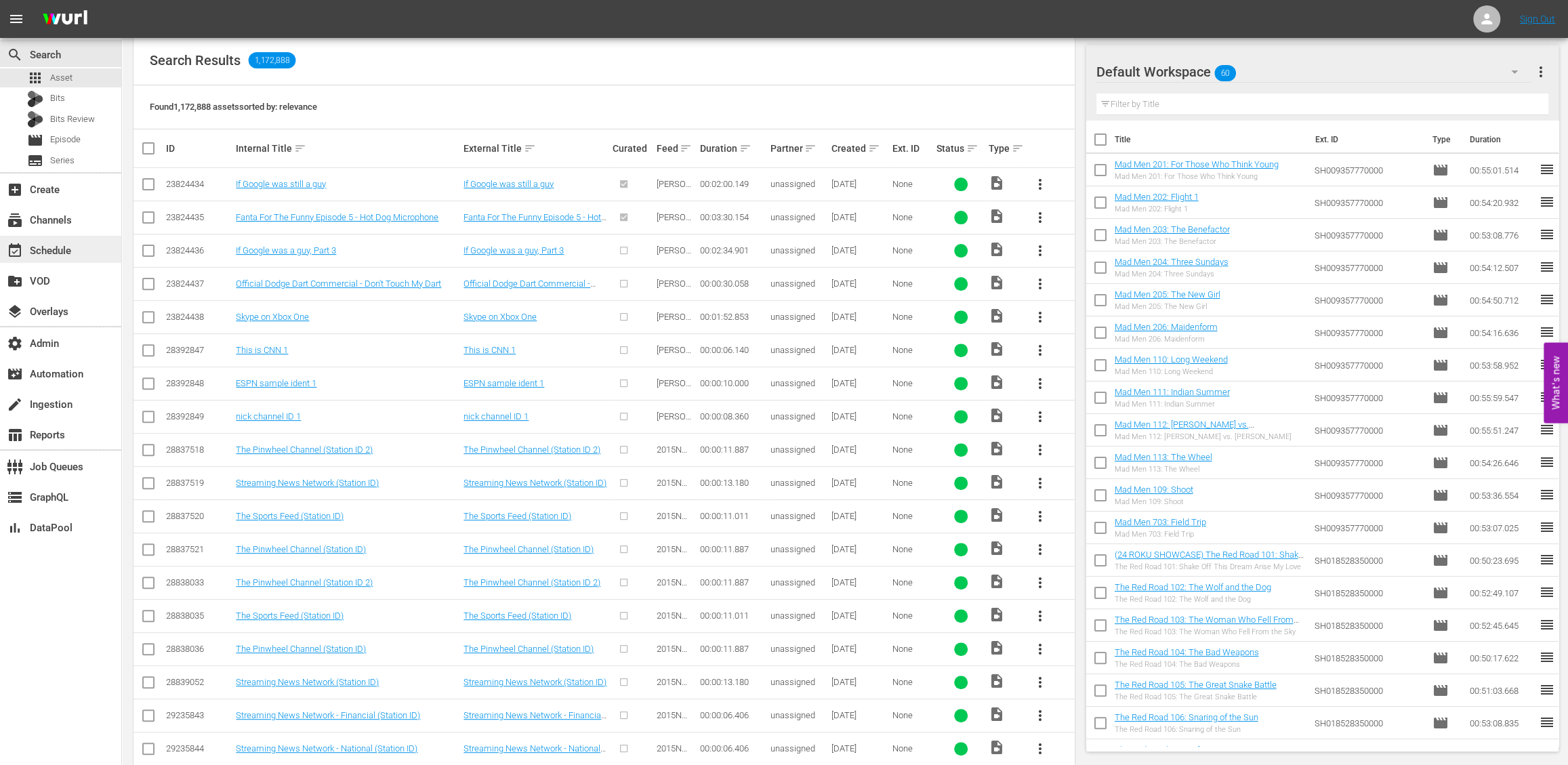
click at [53, 251] on div "event_available Schedule" at bounding box center [38, 248] width 76 height 12
